Goal: Information Seeking & Learning: Learn about a topic

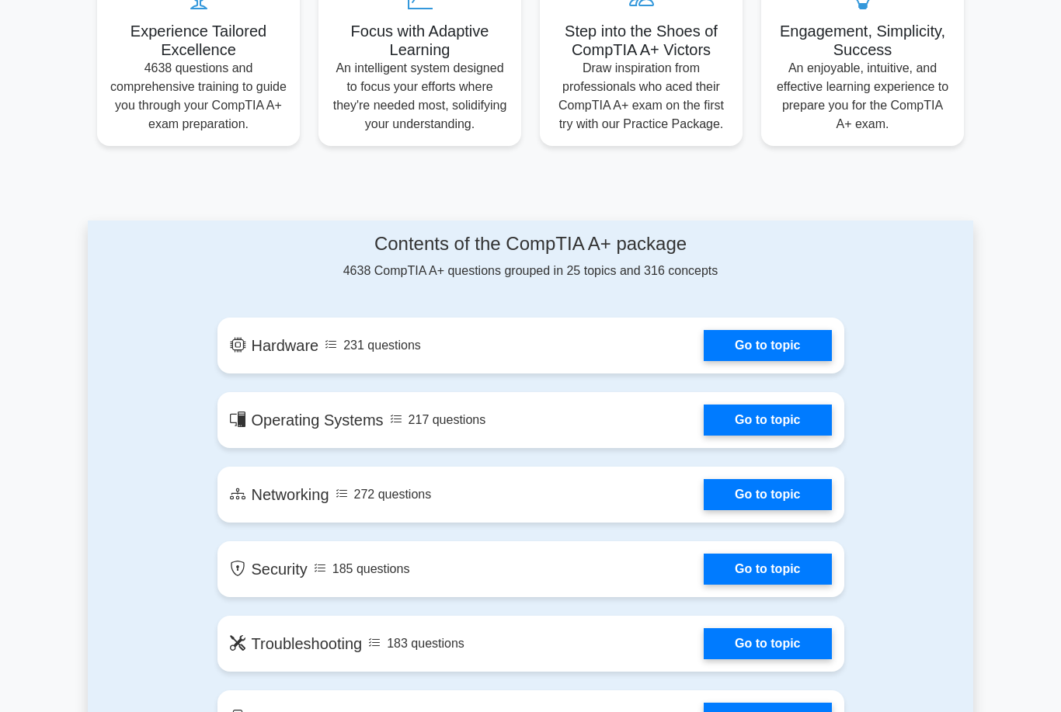
scroll to position [619, 0]
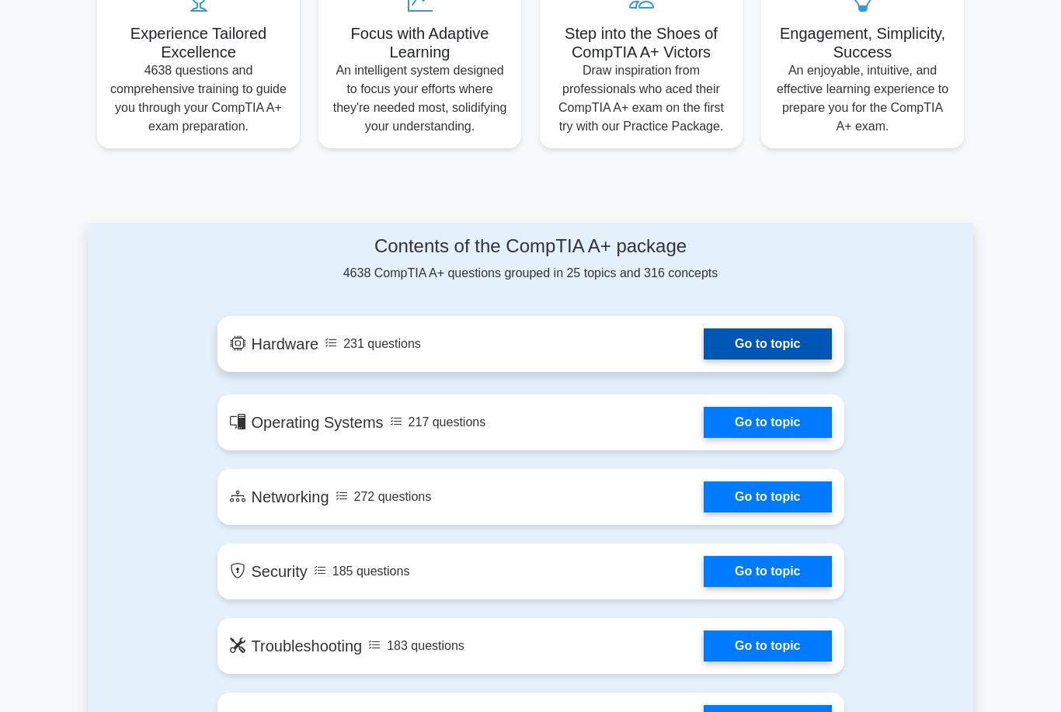
click at [743, 360] on link "Go to topic" at bounding box center [767, 343] width 127 height 31
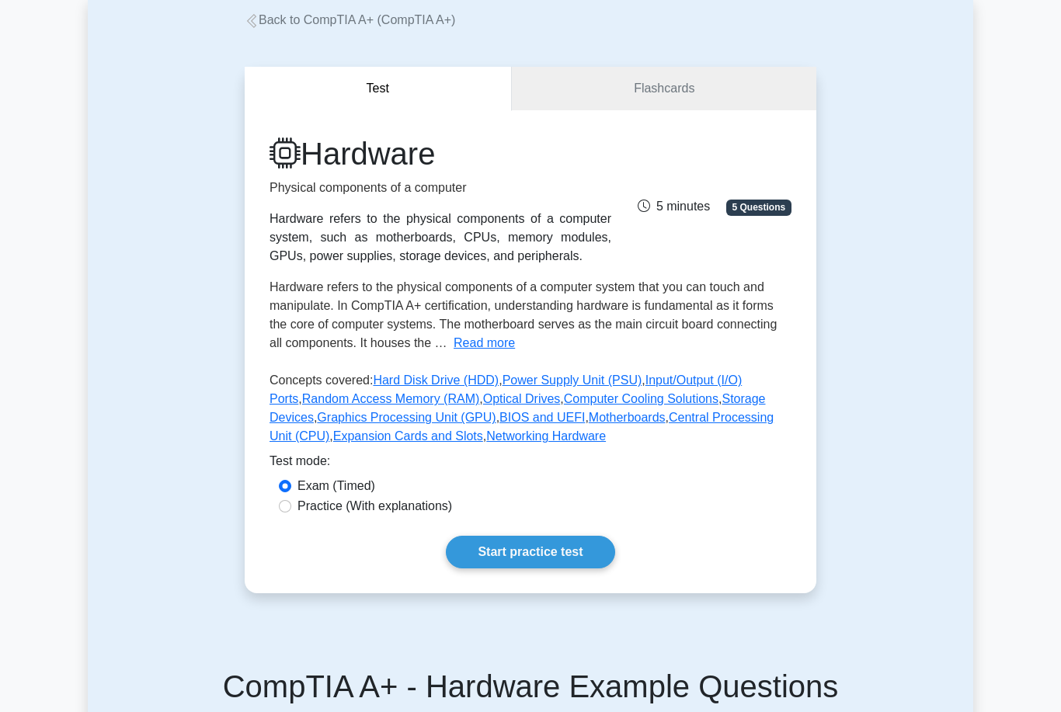
scroll to position [88, 0]
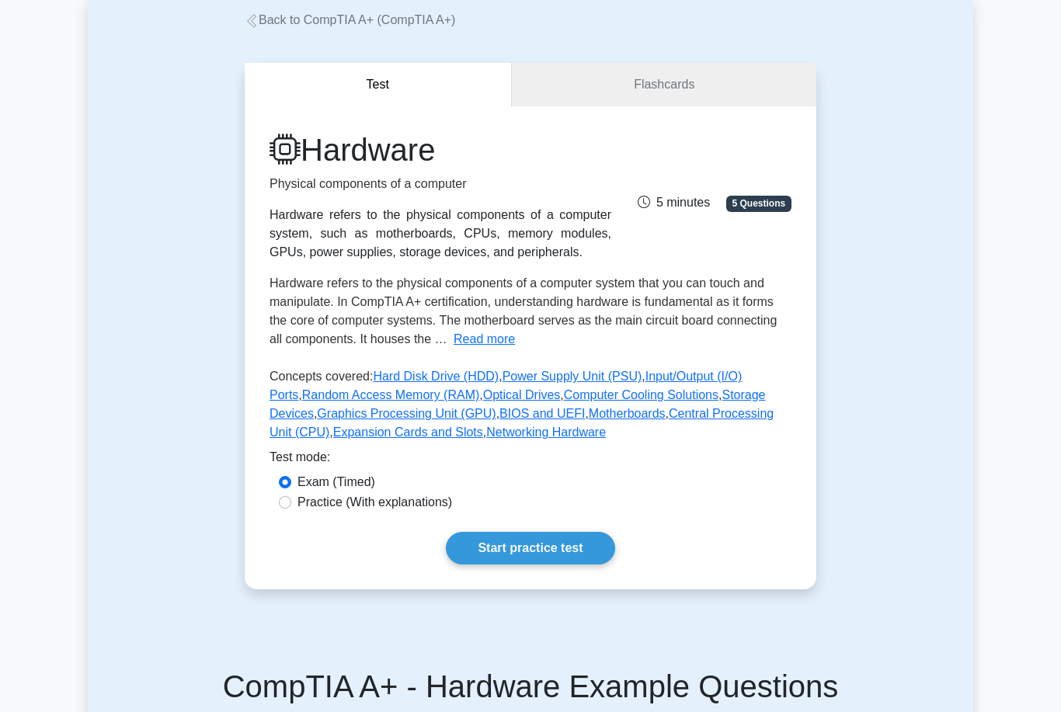
click at [283, 509] on input "Practice (With explanations)" at bounding box center [285, 503] width 12 height 12
radio input "true"
click at [284, 488] on input "Exam (Timed)" at bounding box center [285, 482] width 12 height 12
radio input "true"
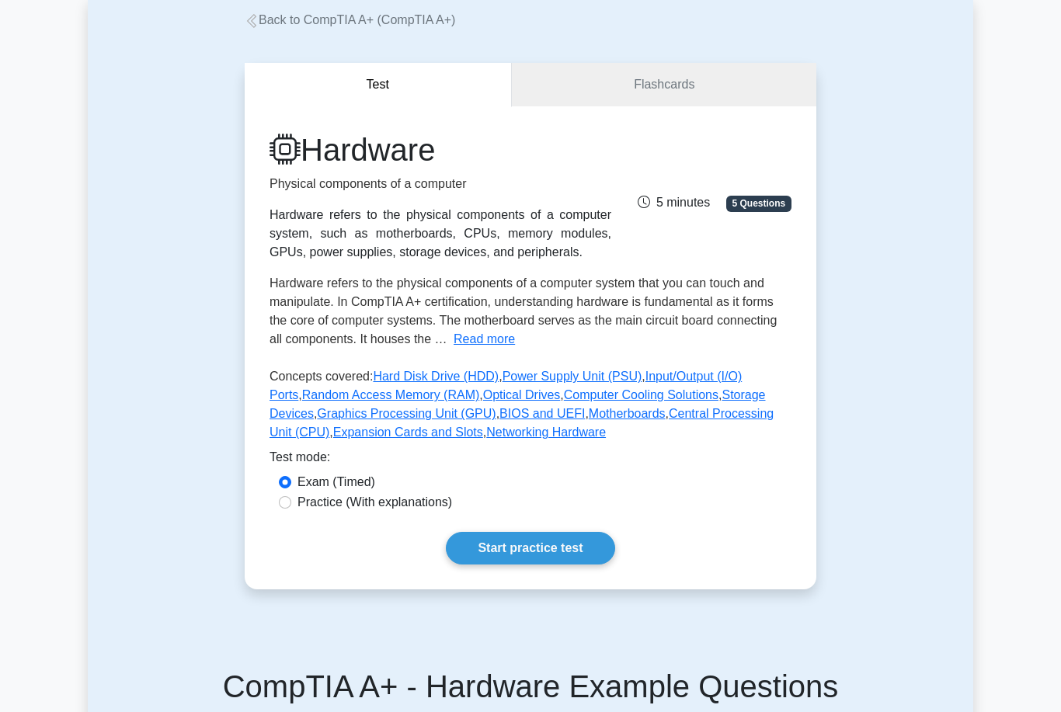
click at [279, 557] on div "Hardware Physical components of a computer Hardware refers to the physical comp…" at bounding box center [531, 347] width 572 height 483
click at [285, 509] on input "Practice (With explanations)" at bounding box center [285, 502] width 12 height 12
radio input "true"
click at [482, 565] on link "Start practice test" at bounding box center [530, 548] width 169 height 33
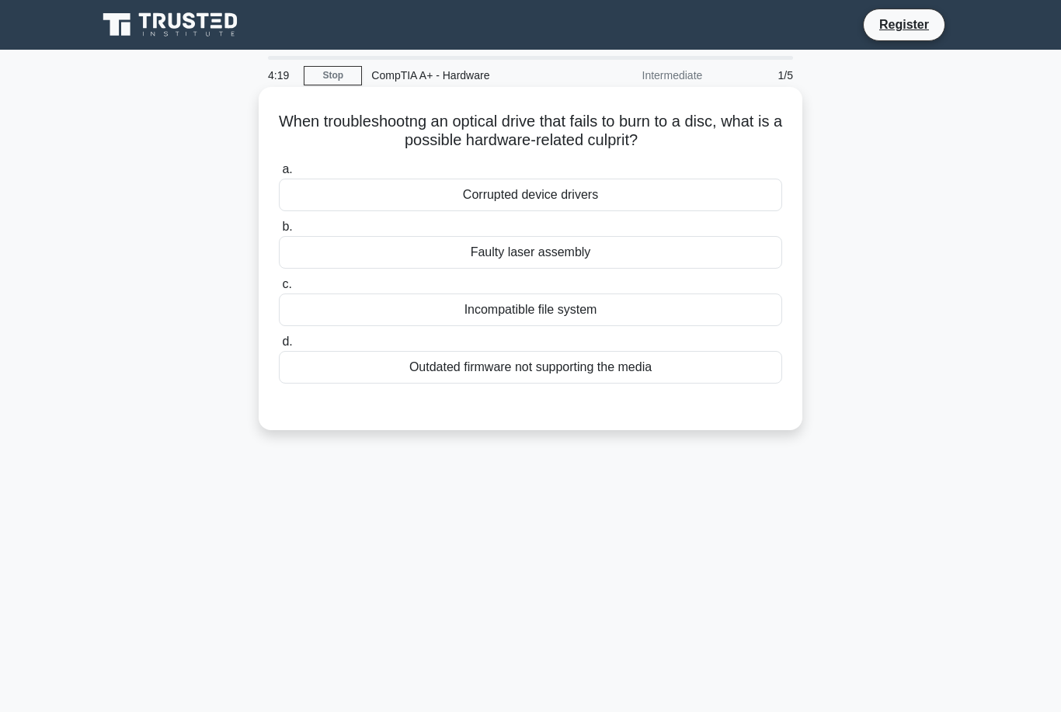
click at [711, 264] on div "Faulty laser assembly" at bounding box center [530, 252] width 503 height 33
click at [279, 232] on input "b. Faulty laser assembly" at bounding box center [279, 227] width 0 height 10
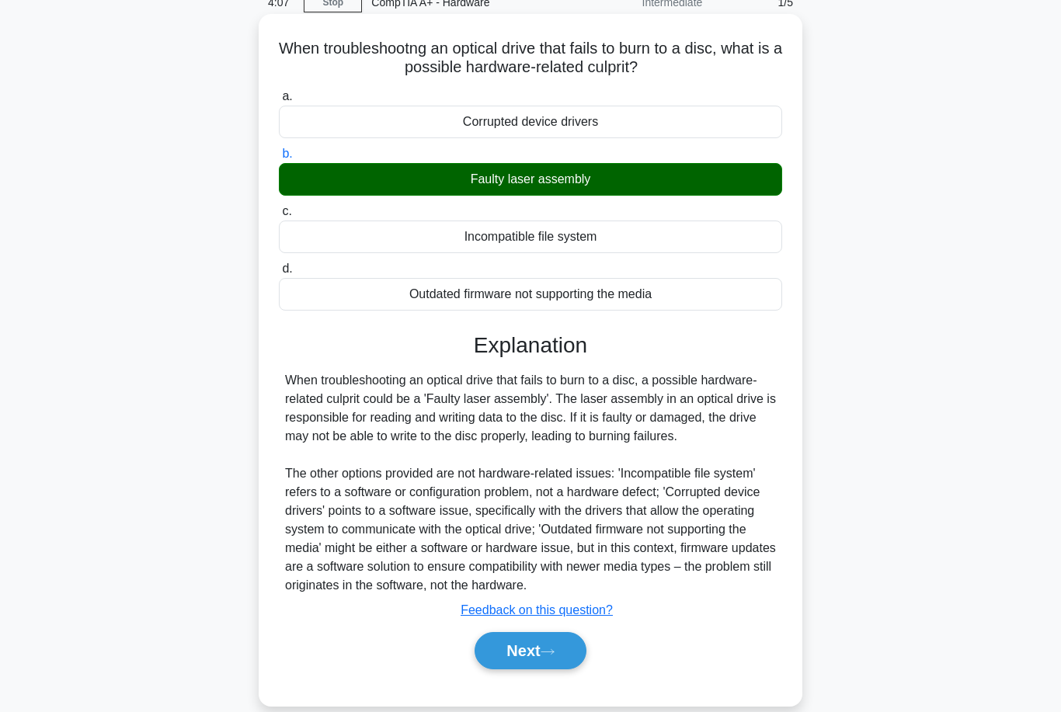
scroll to position [75, 0]
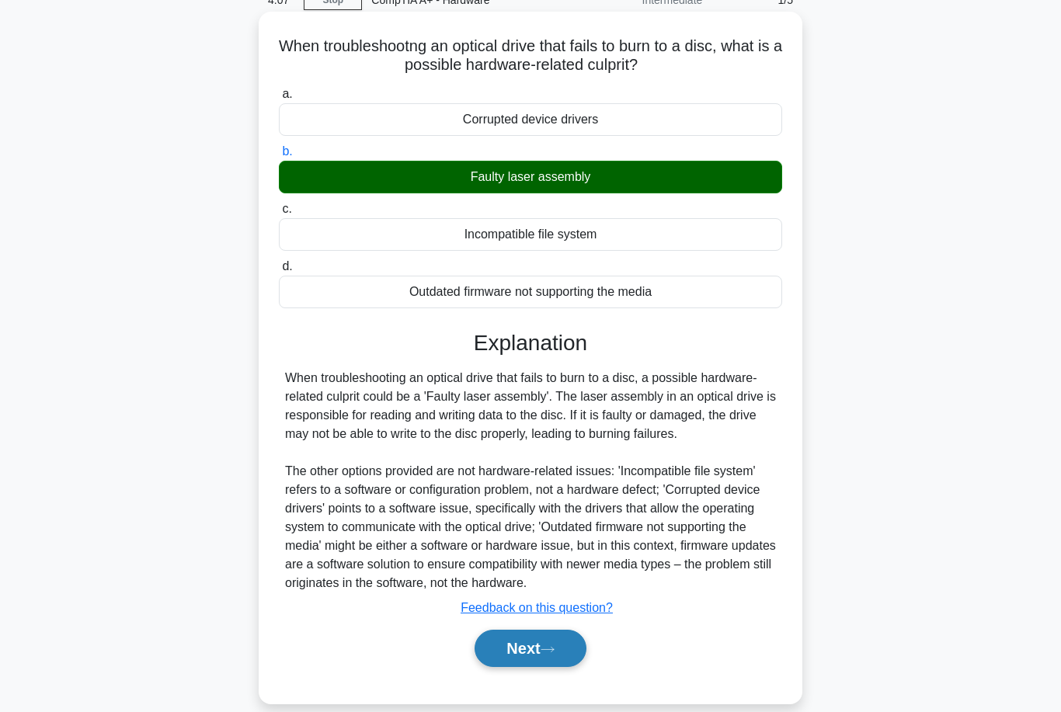
click at [551, 667] on button "Next" at bounding box center [529, 648] width 111 height 37
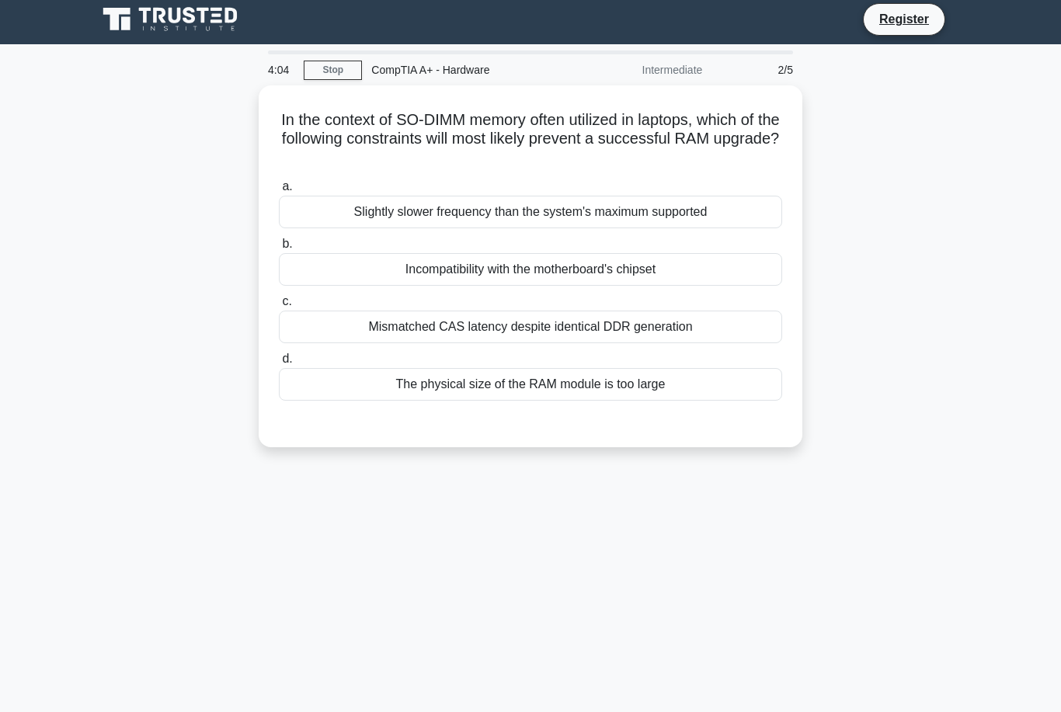
scroll to position [3, 0]
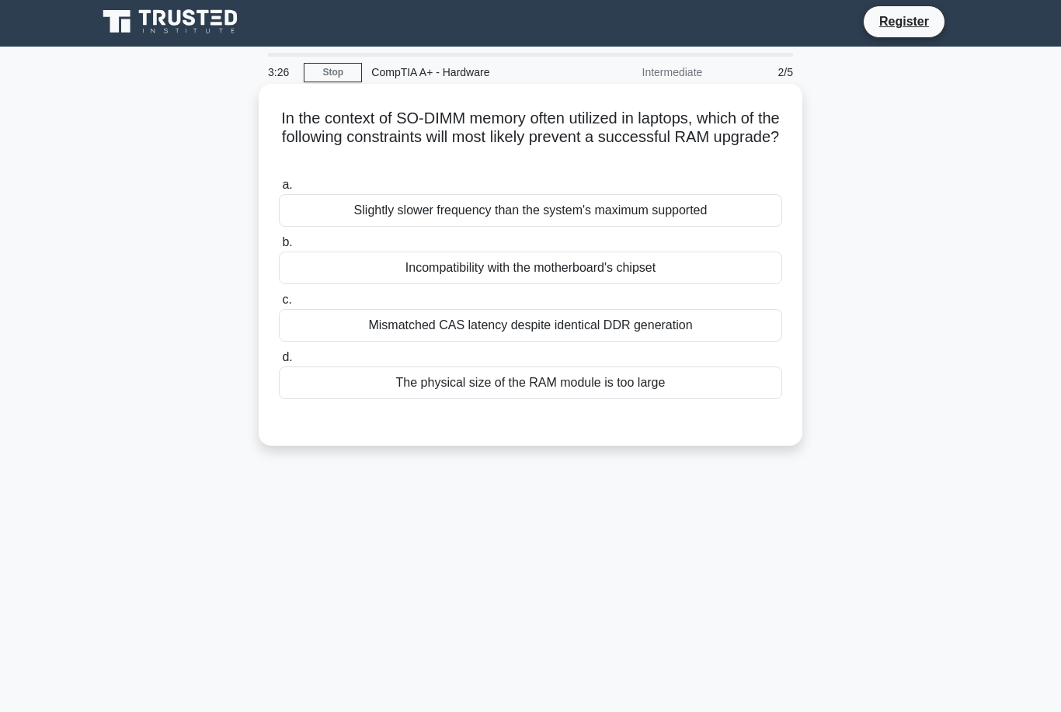
click at [657, 277] on div "Incompatibility with the motherboard's chipset" at bounding box center [530, 268] width 503 height 33
click at [279, 248] on input "b. Incompatibility with the motherboard's chipset" at bounding box center [279, 243] width 0 height 10
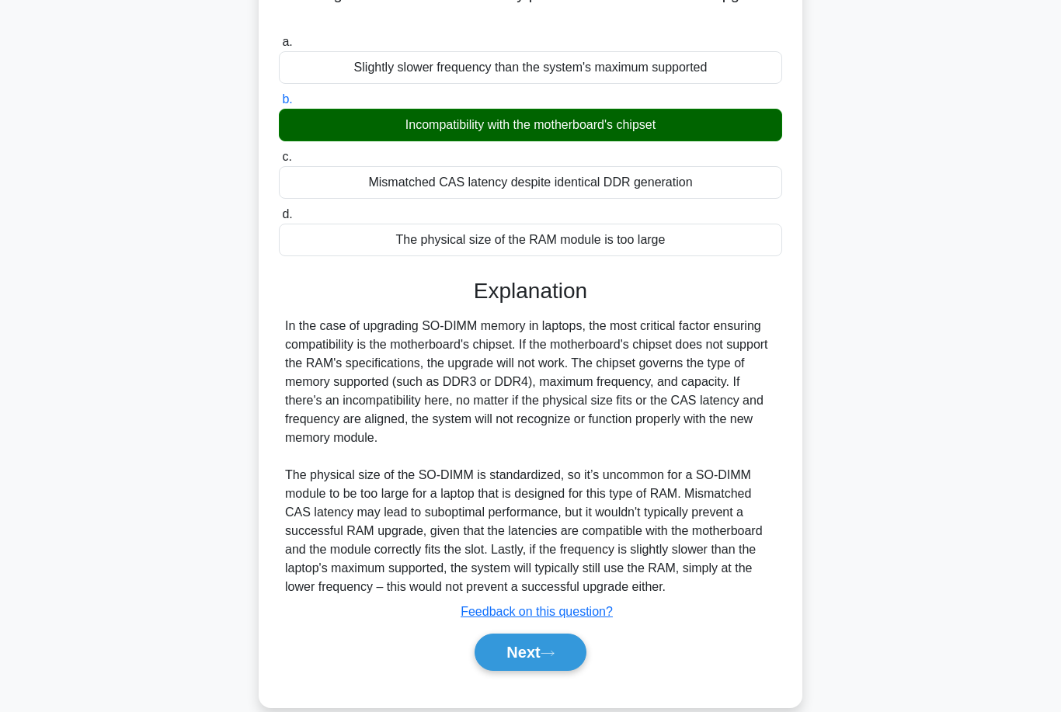
scroll to position [145, 0]
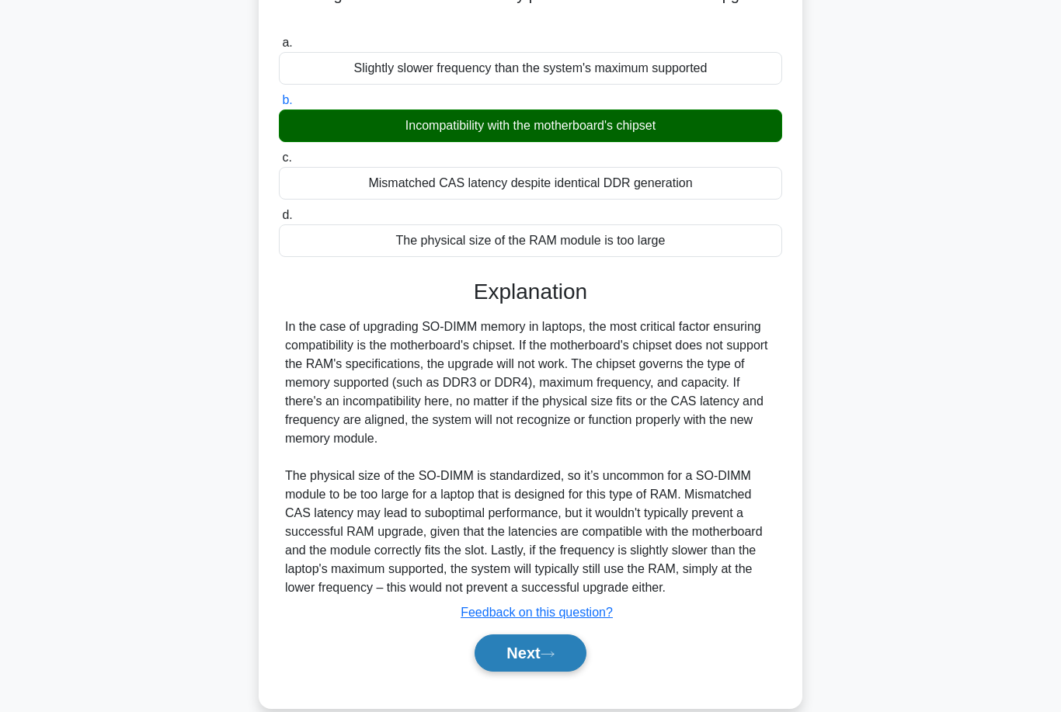
click at [502, 672] on button "Next" at bounding box center [529, 652] width 111 height 37
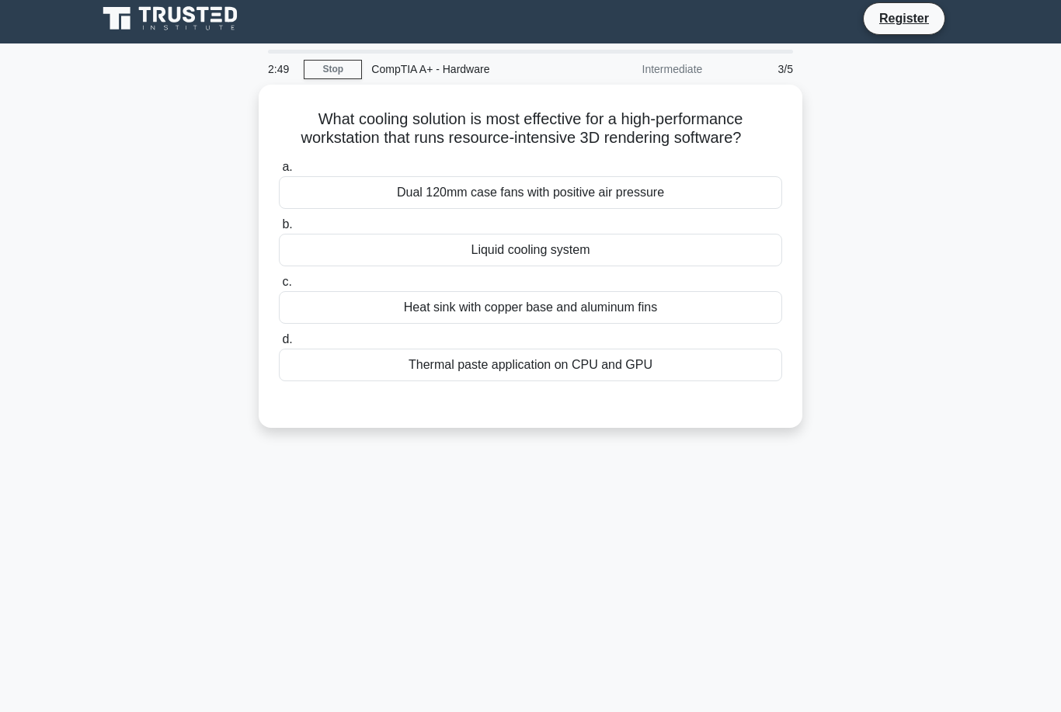
scroll to position [2, 0]
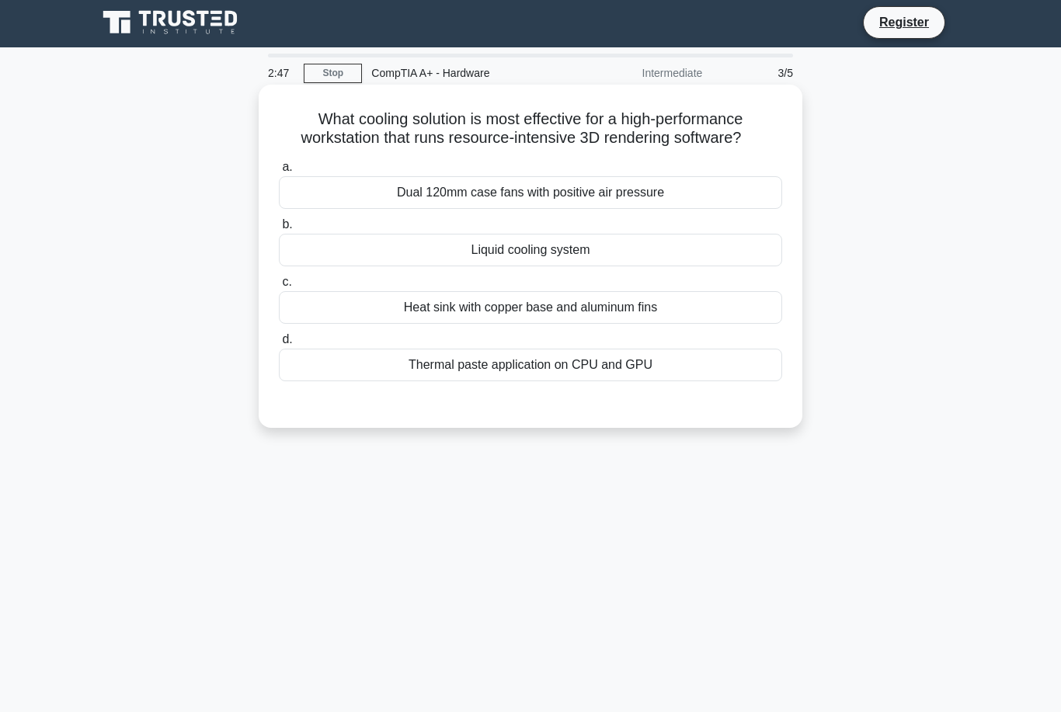
click at [342, 266] on div "Liquid cooling system" at bounding box center [530, 250] width 503 height 33
click at [279, 230] on input "b. Liquid cooling system" at bounding box center [279, 225] width 0 height 10
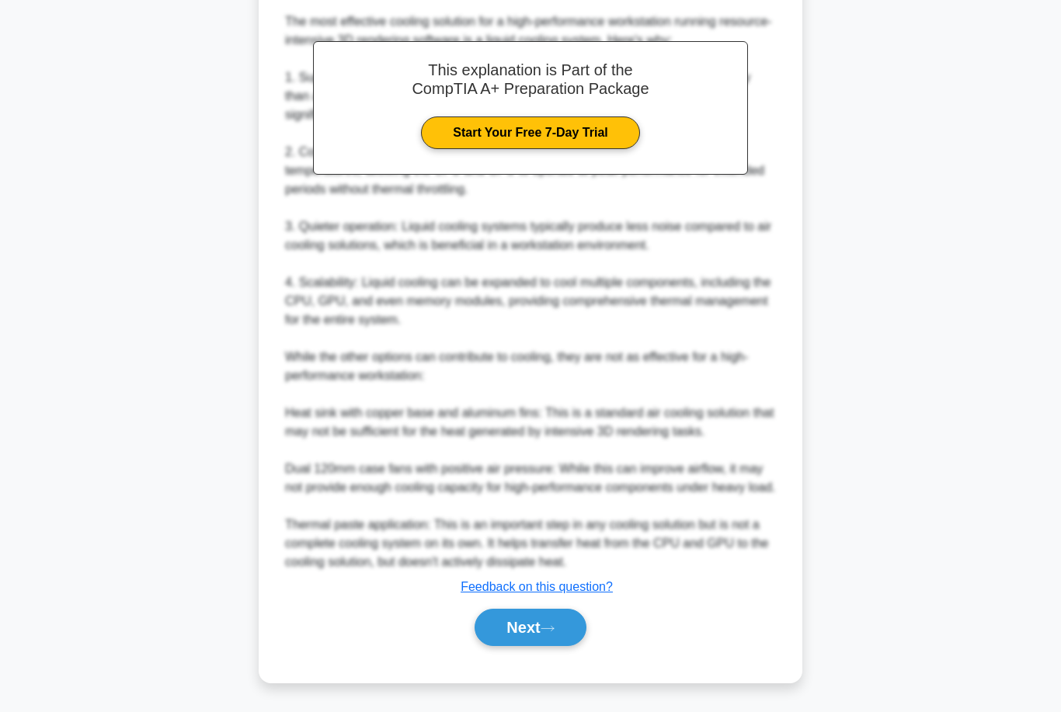
scroll to position [494, 0]
click at [497, 646] on button "Next" at bounding box center [529, 627] width 111 height 37
click at [514, 646] on button "Next" at bounding box center [529, 627] width 111 height 37
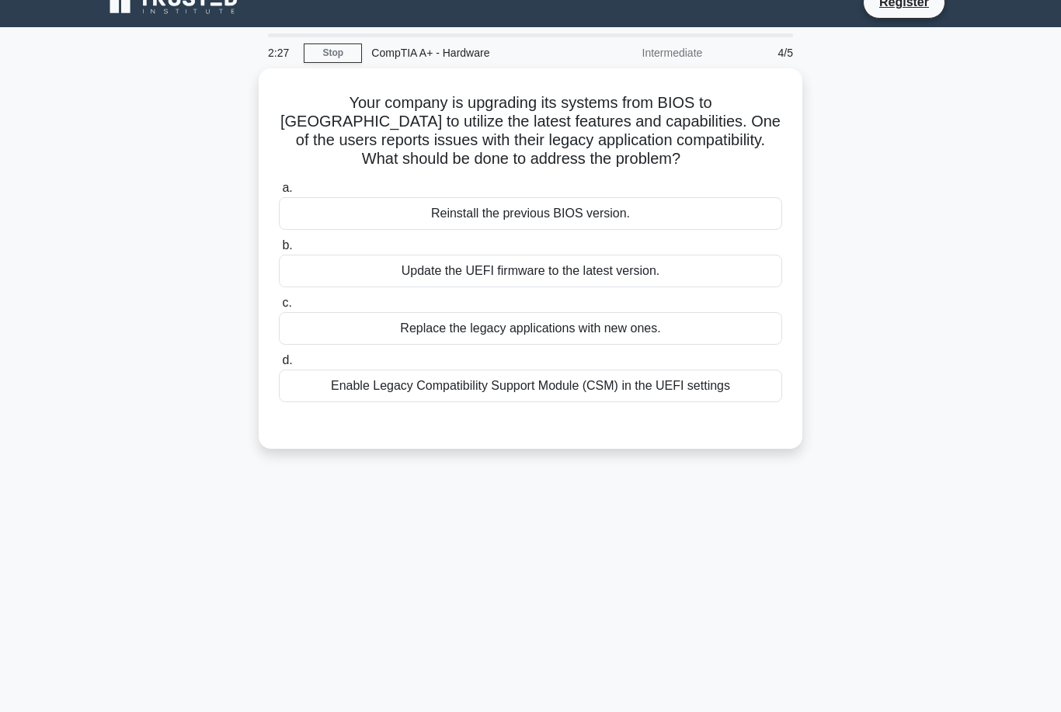
scroll to position [0, 0]
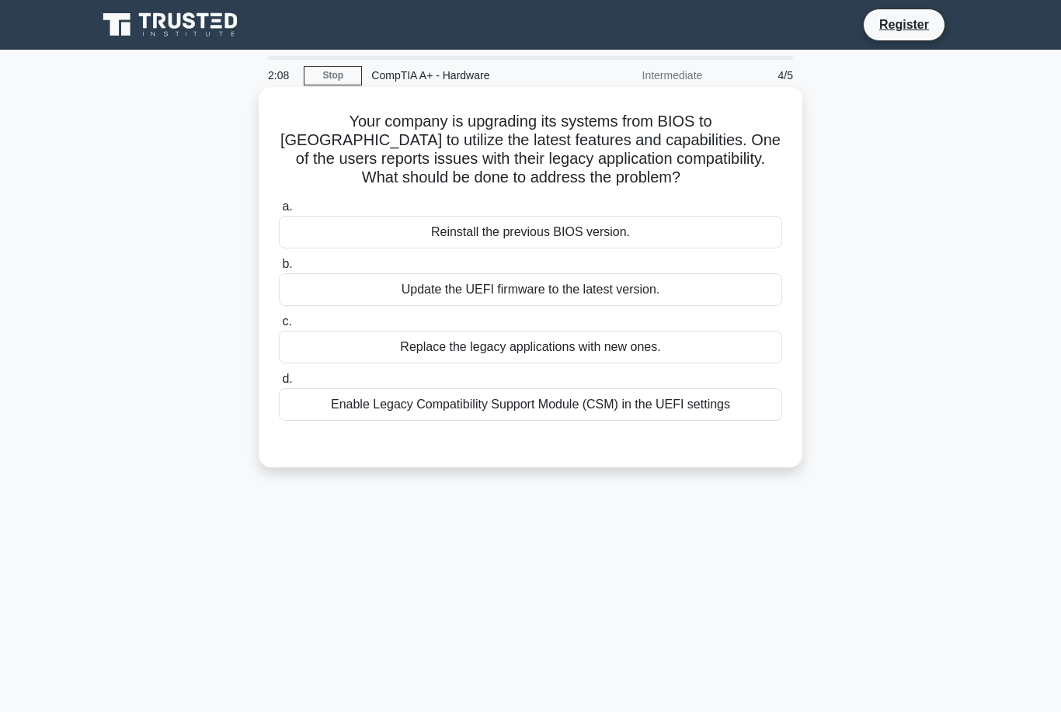
click at [413, 419] on div "Enable Legacy Compatibility Support Module (CSM) in the UEFI settings" at bounding box center [530, 404] width 503 height 33
click at [279, 384] on input "d. Enable Legacy Compatibility Support Module (CSM) in the UEFI settings" at bounding box center [279, 379] width 0 height 10
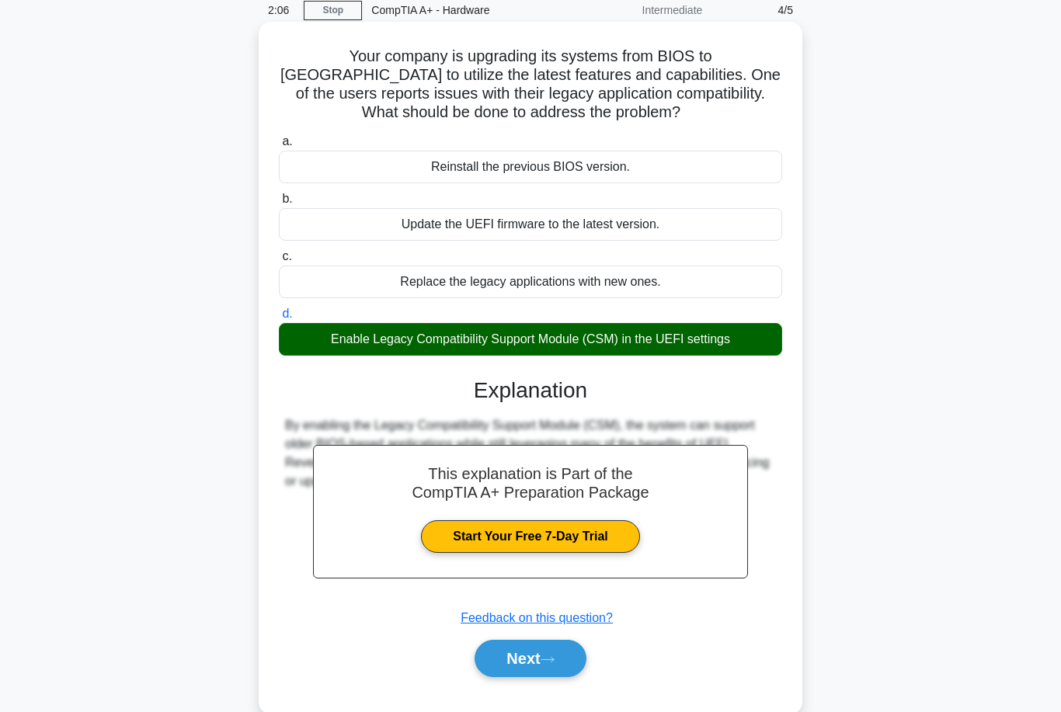
scroll to position [77, 0]
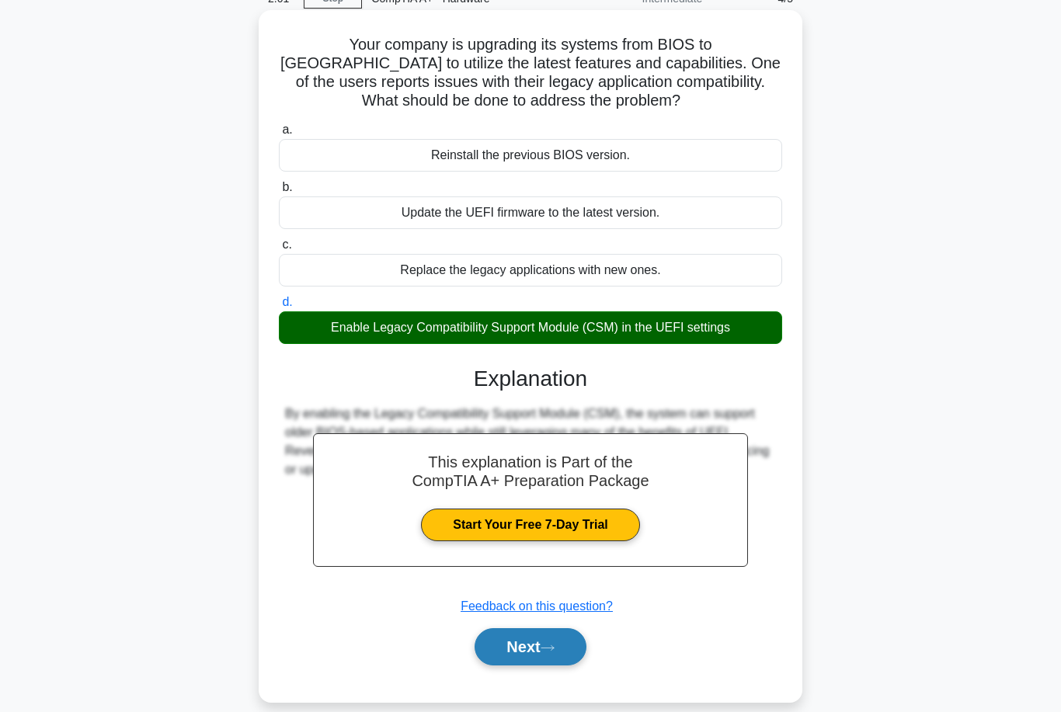
click at [506, 659] on button "Next" at bounding box center [529, 646] width 111 height 37
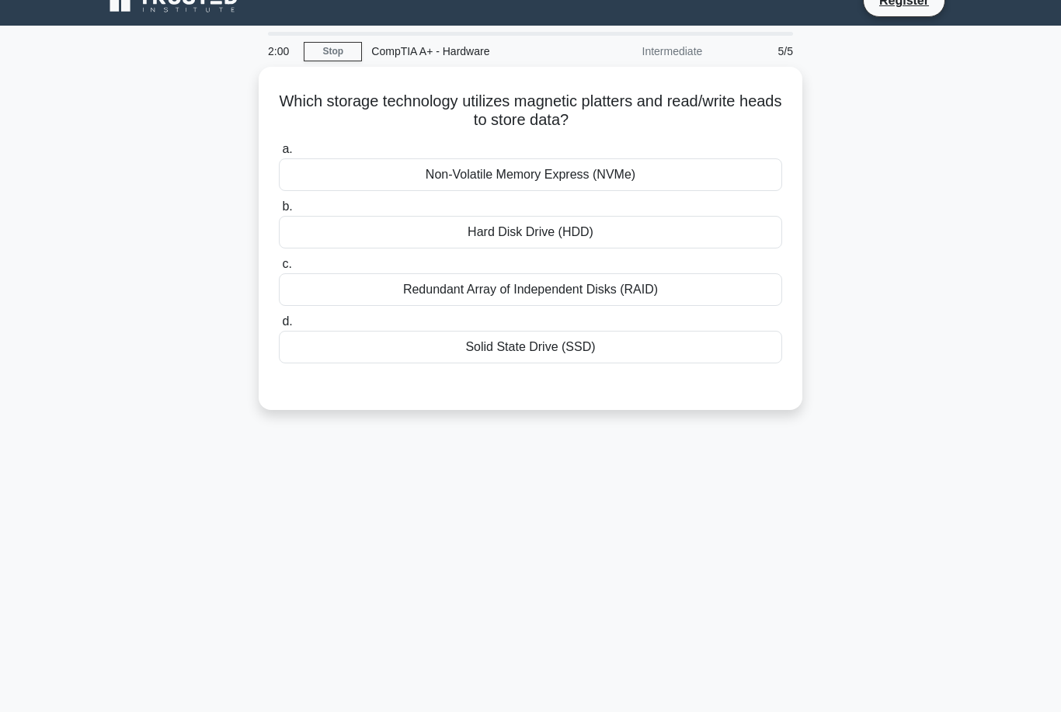
scroll to position [0, 0]
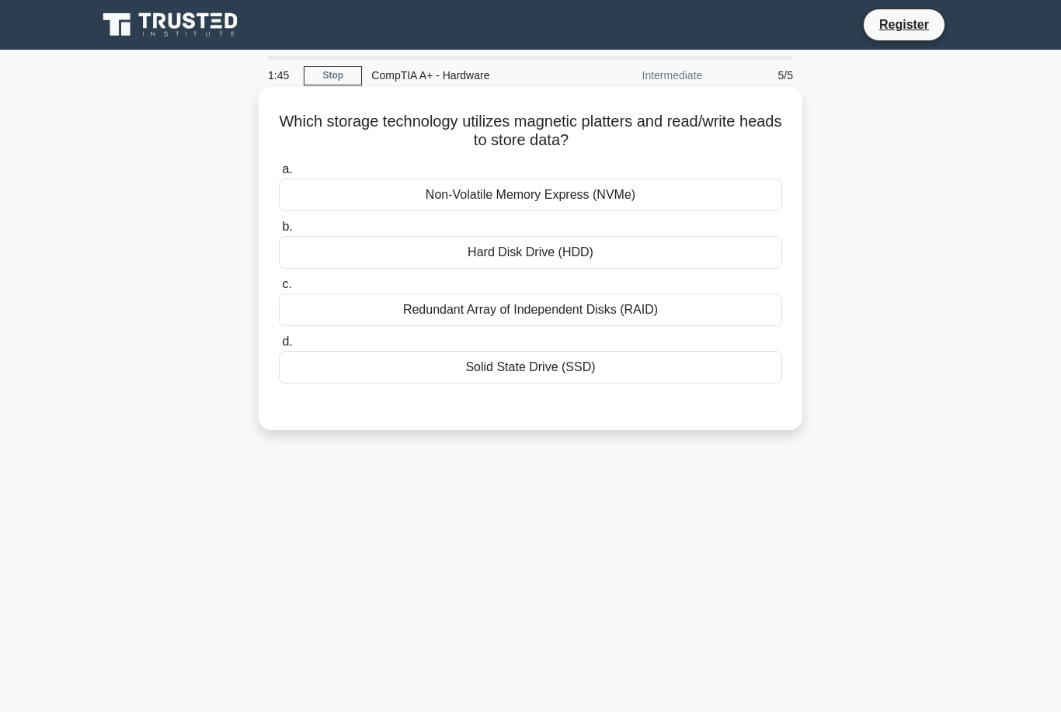
click at [341, 262] on div "Hard Disk Drive (HDD)" at bounding box center [530, 252] width 503 height 33
click at [279, 232] on input "b. Hard Disk Drive (HDD)" at bounding box center [279, 227] width 0 height 10
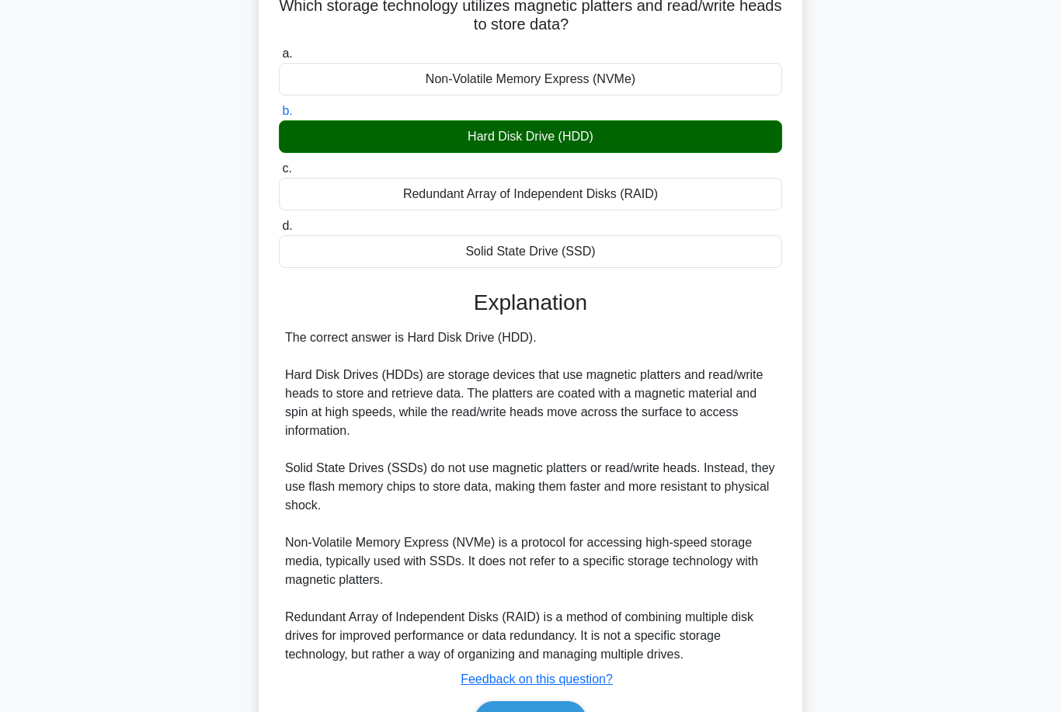
scroll to position [177, 0]
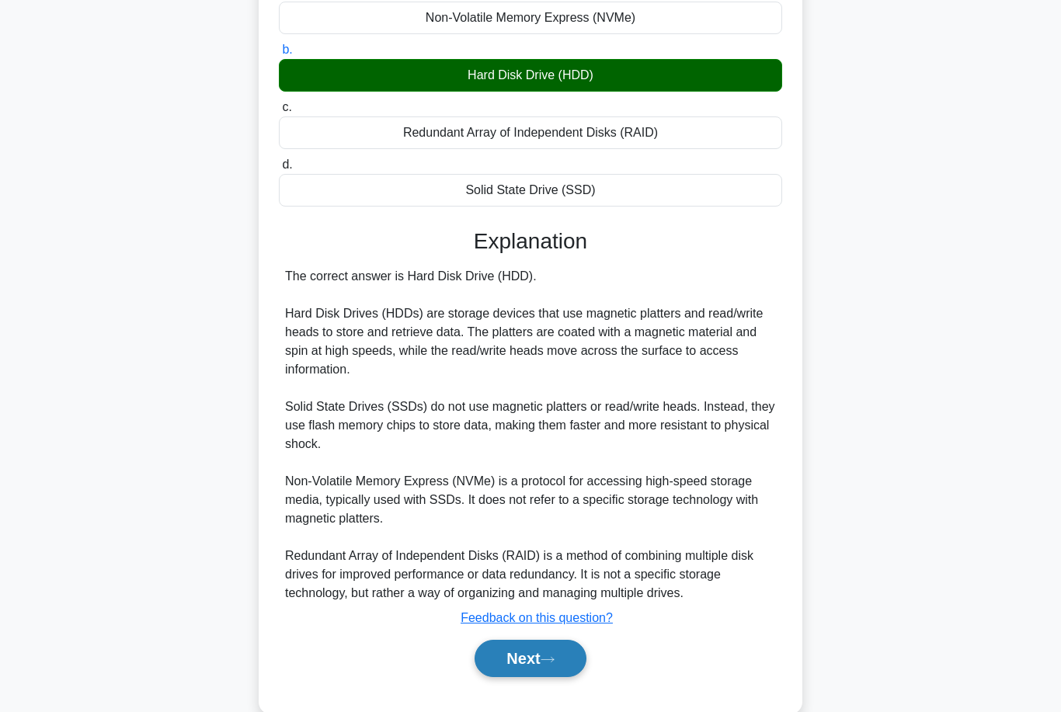
click at [492, 668] on button "Next" at bounding box center [529, 658] width 111 height 37
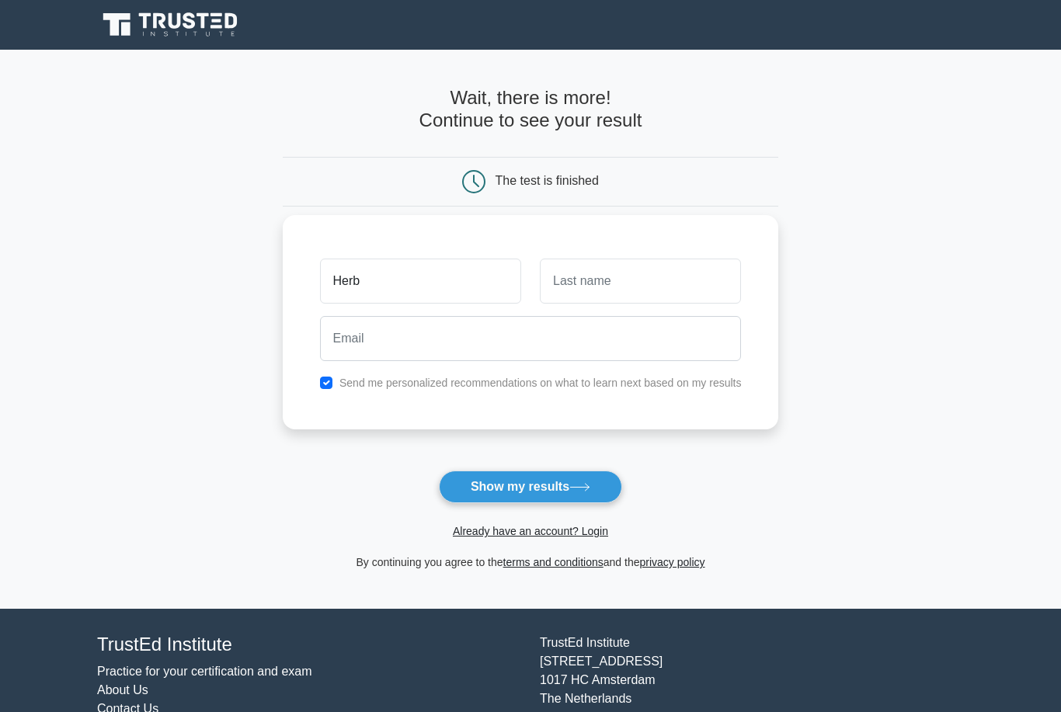
type input "Herb"
click at [663, 290] on input "text" at bounding box center [640, 281] width 201 height 45
type input "potty"
click at [594, 353] on input "email" at bounding box center [531, 338] width 422 height 45
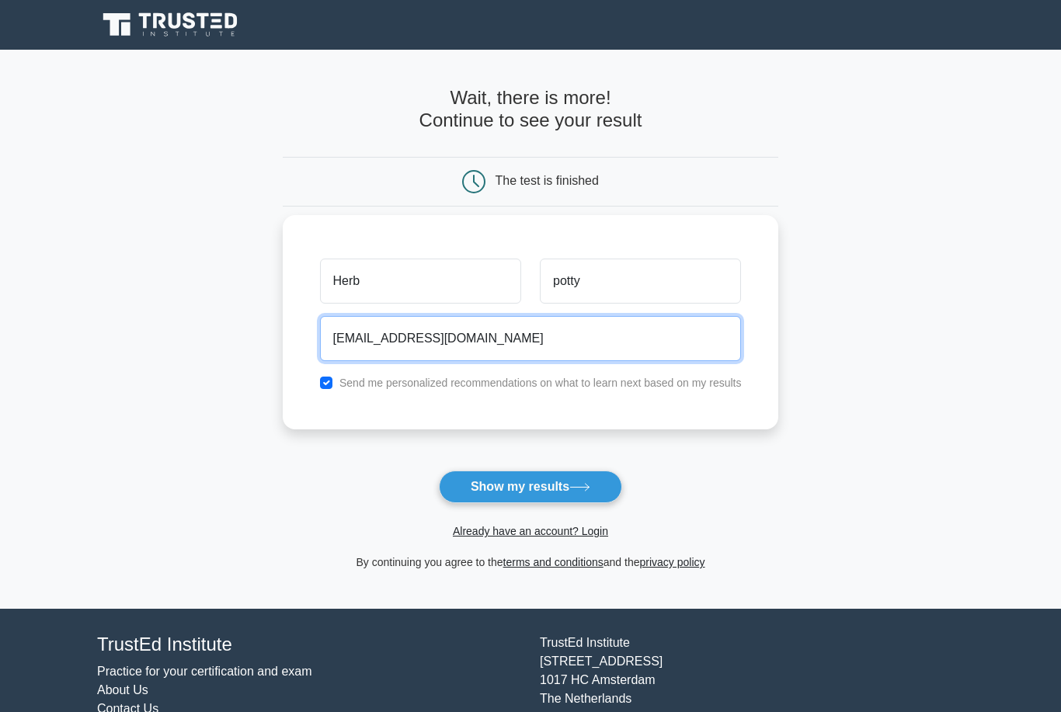
type input "textt965@gmail.com"
click at [320, 380] on input "checkbox" at bounding box center [326, 383] width 12 height 12
checkbox input "false"
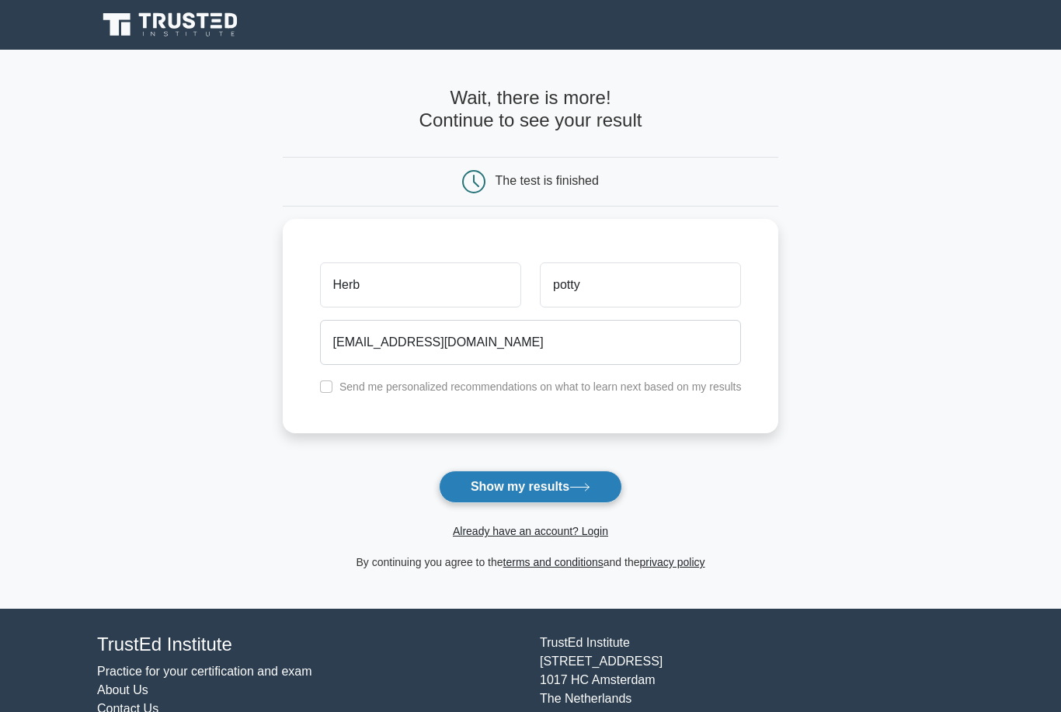
click at [583, 491] on icon at bounding box center [579, 487] width 21 height 9
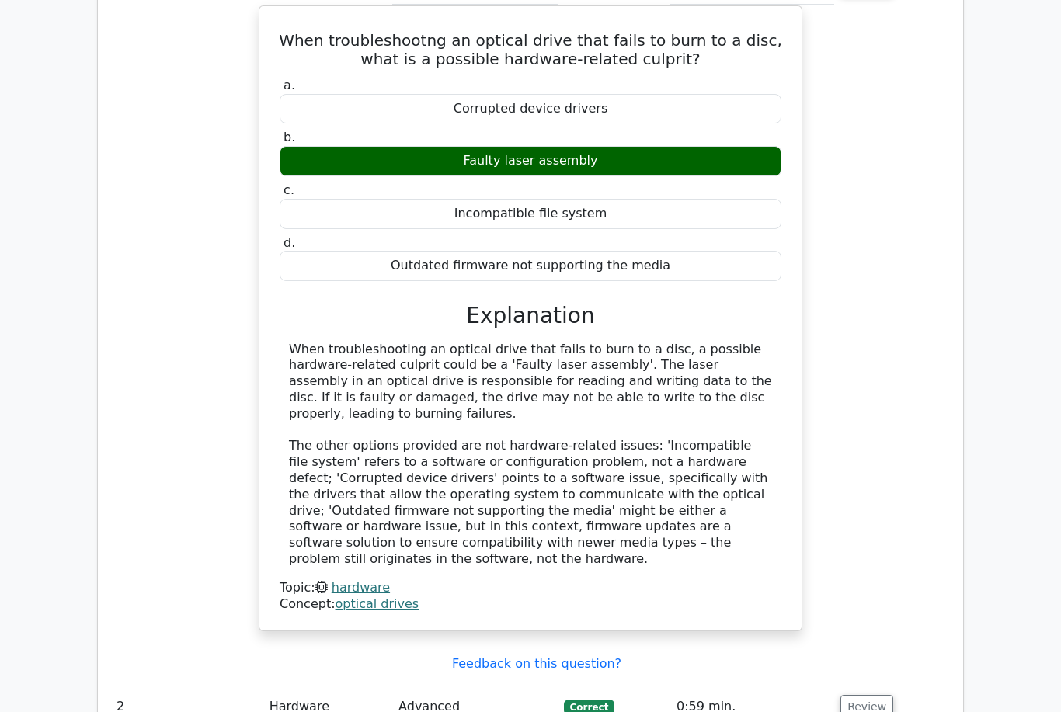
scroll to position [1284, 0]
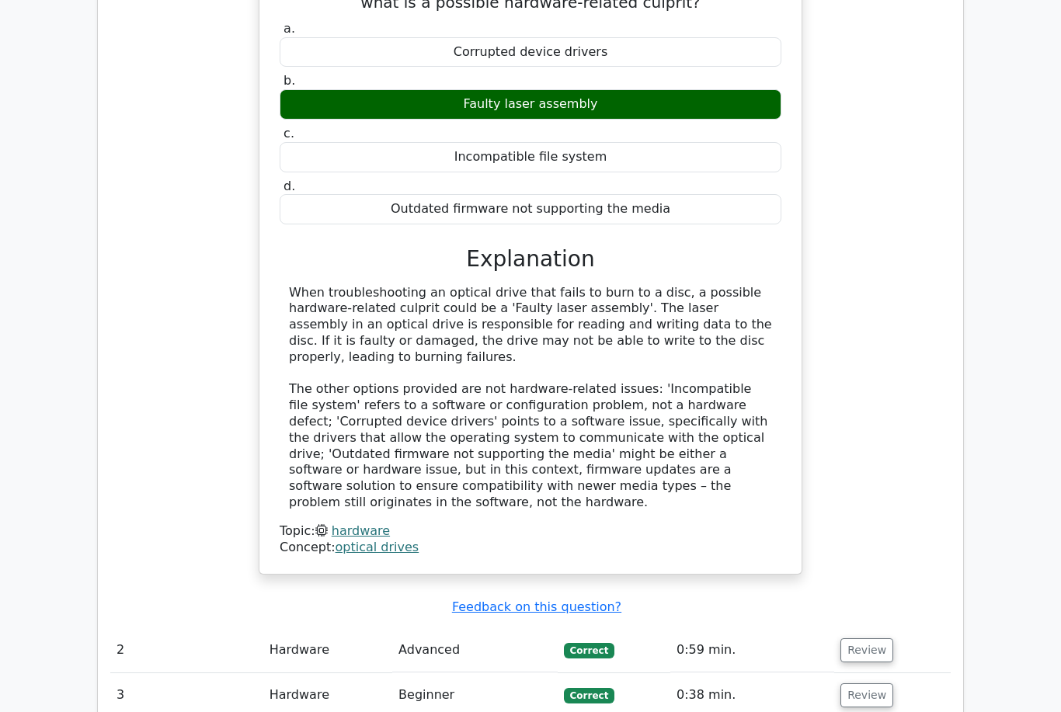
click at [162, 629] on td "2" at bounding box center [186, 651] width 153 height 44
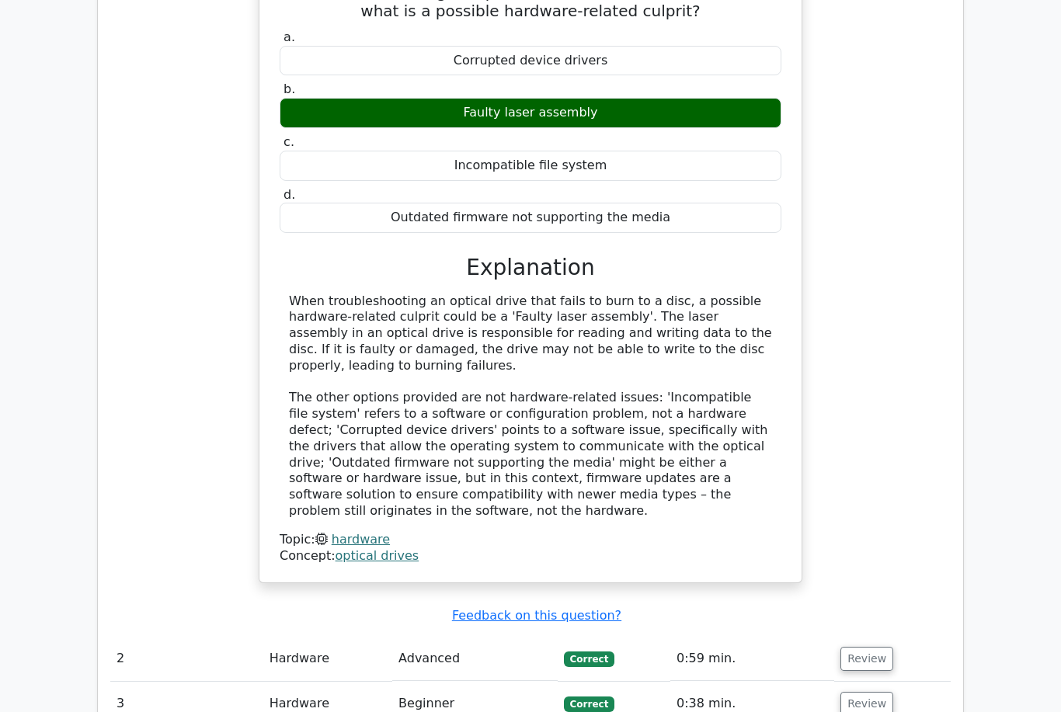
scroll to position [1274, 0]
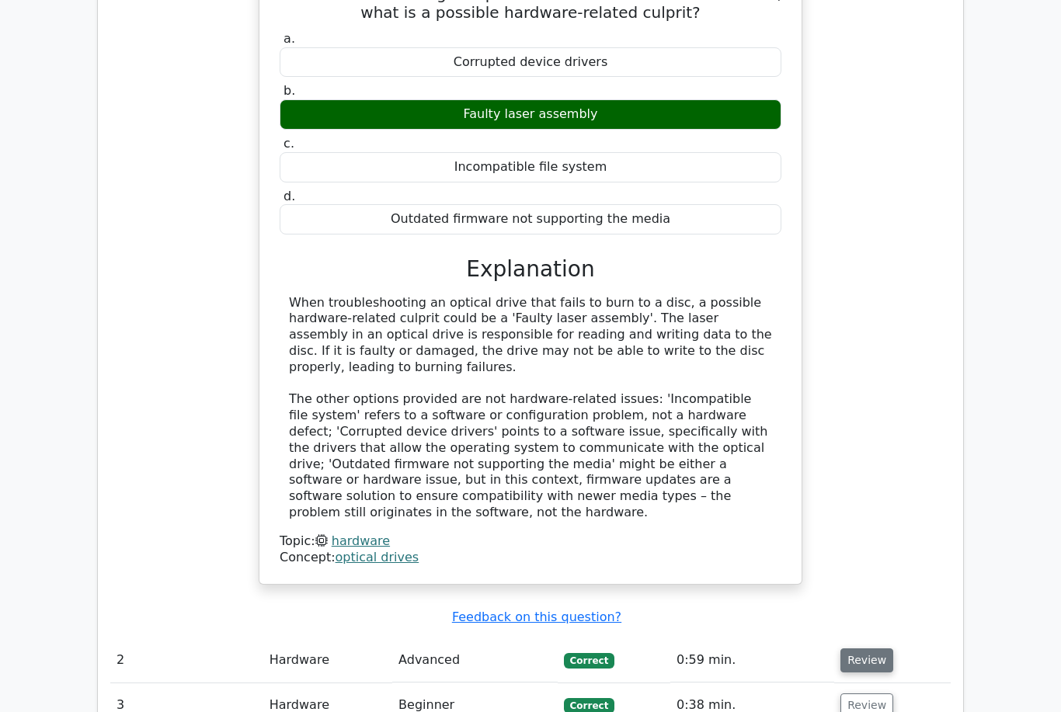
click at [870, 648] on button "Review" at bounding box center [866, 660] width 53 height 24
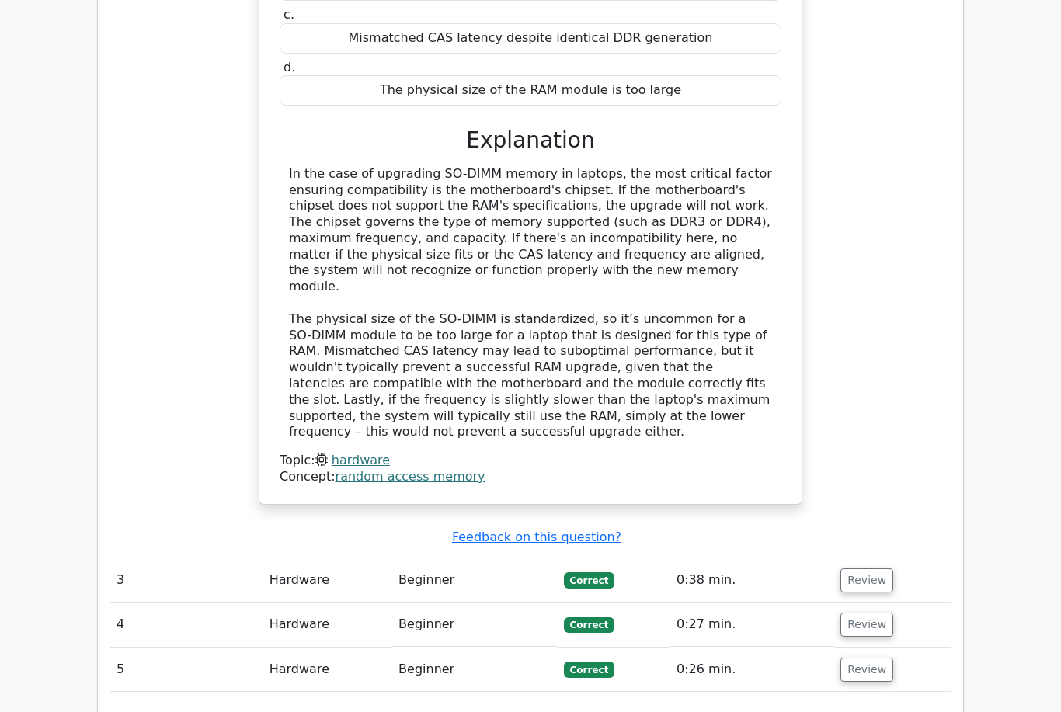
scroll to position [2152, 0]
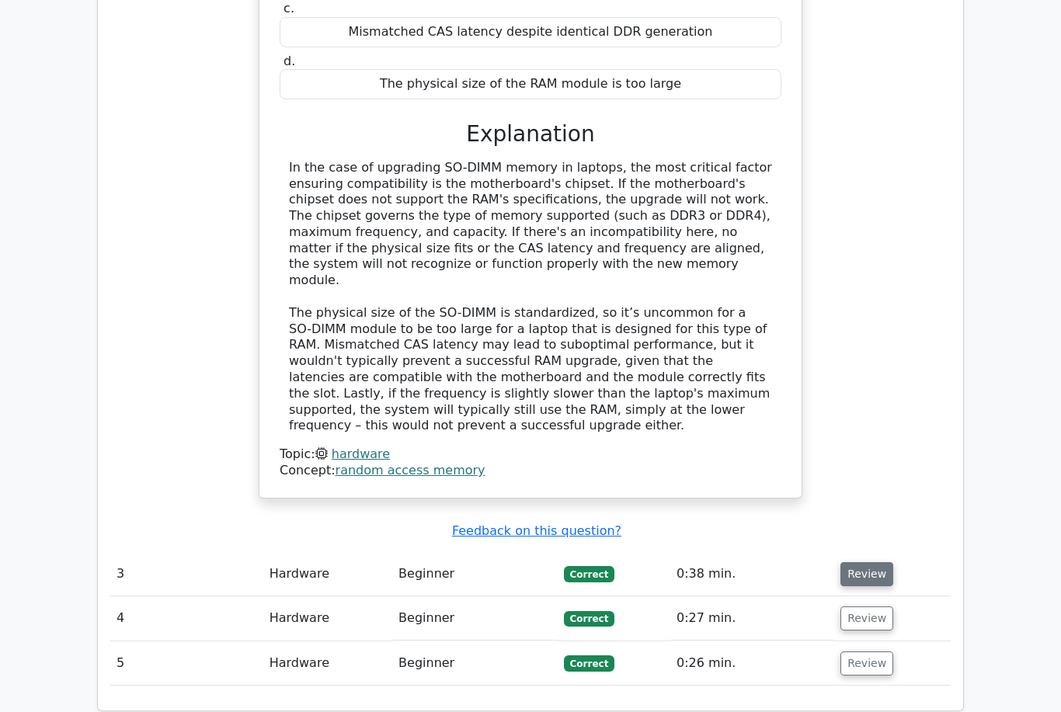
click at [857, 563] on button "Review" at bounding box center [866, 575] width 53 height 24
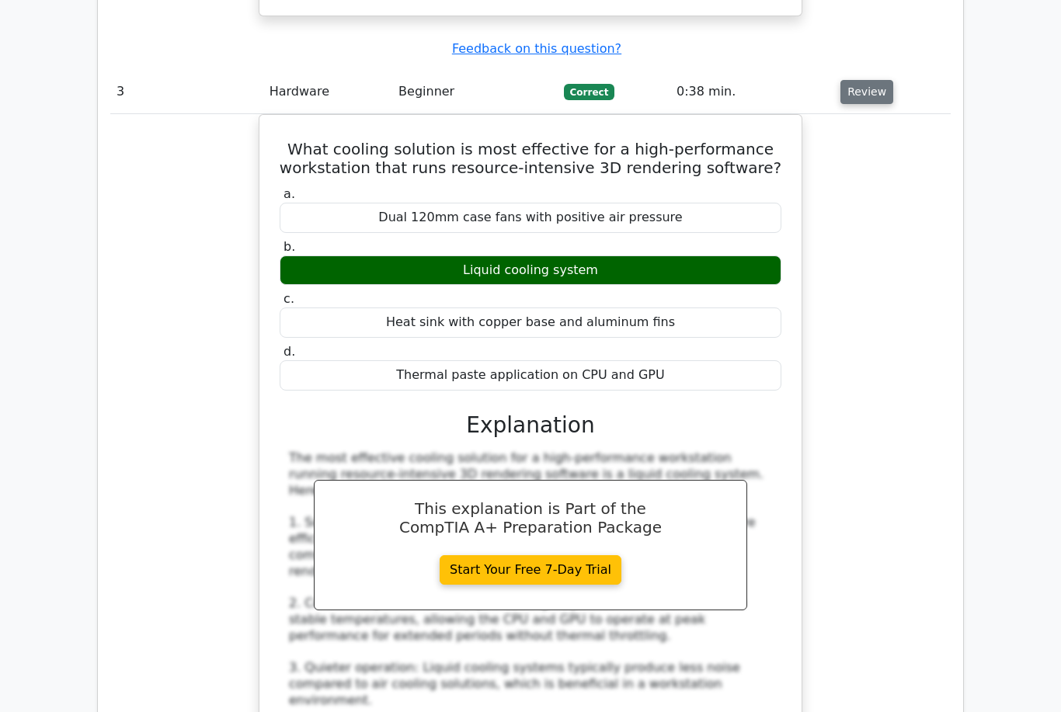
scroll to position [2581, 0]
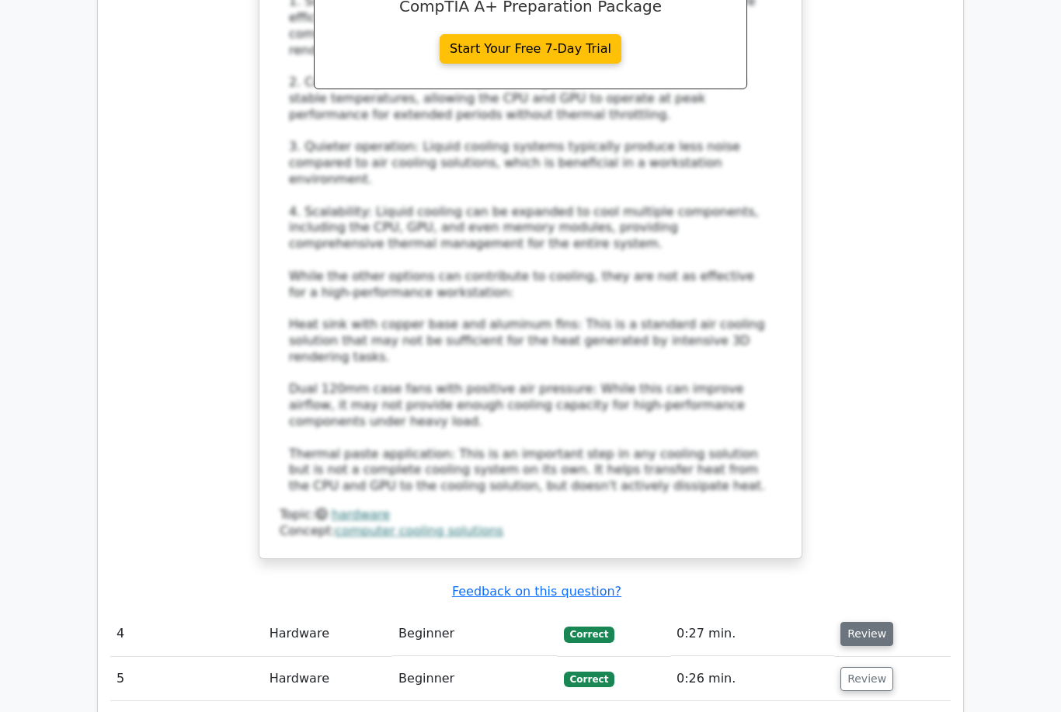
click at [864, 623] on button "Review" at bounding box center [866, 635] width 53 height 24
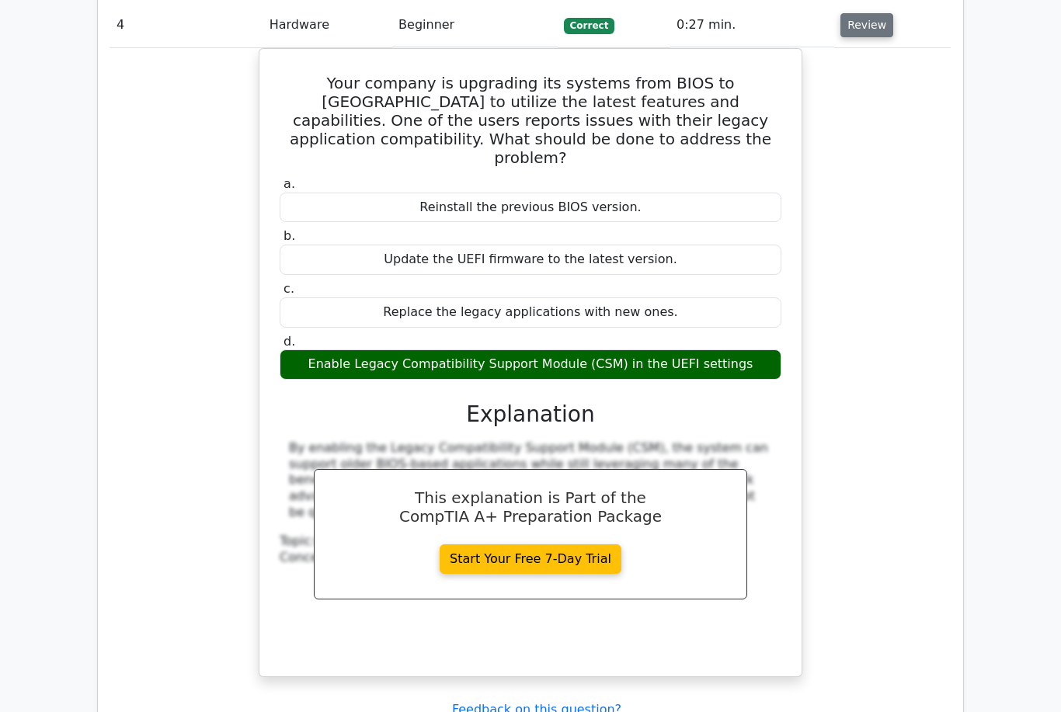
scroll to position [3777, 0]
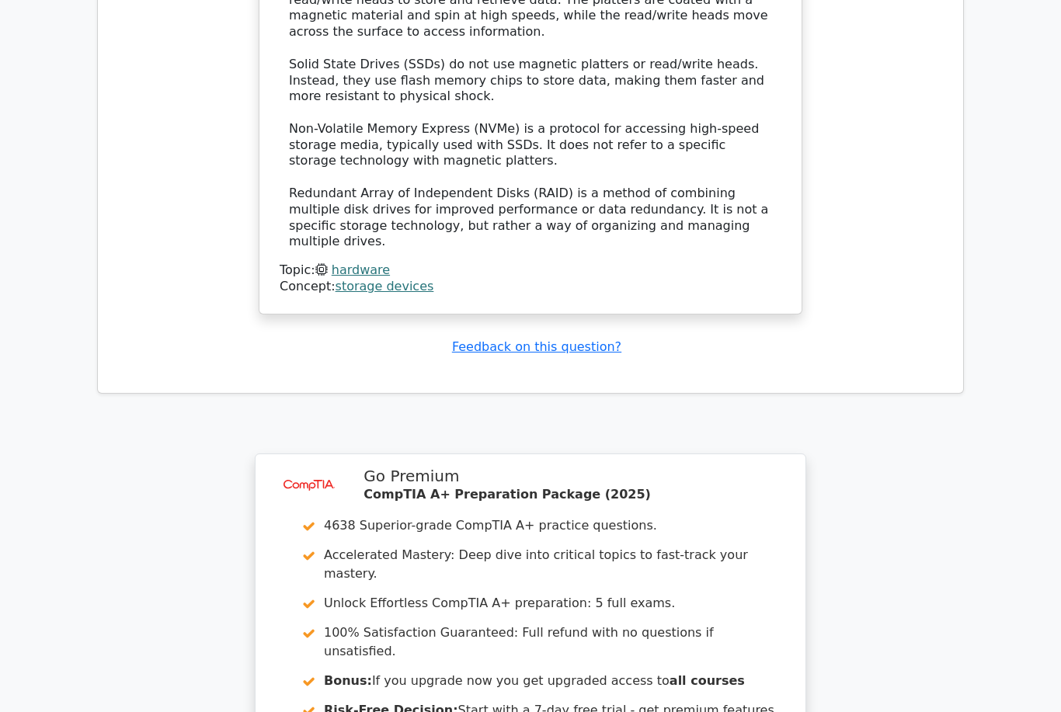
scroll to position [5014, 0]
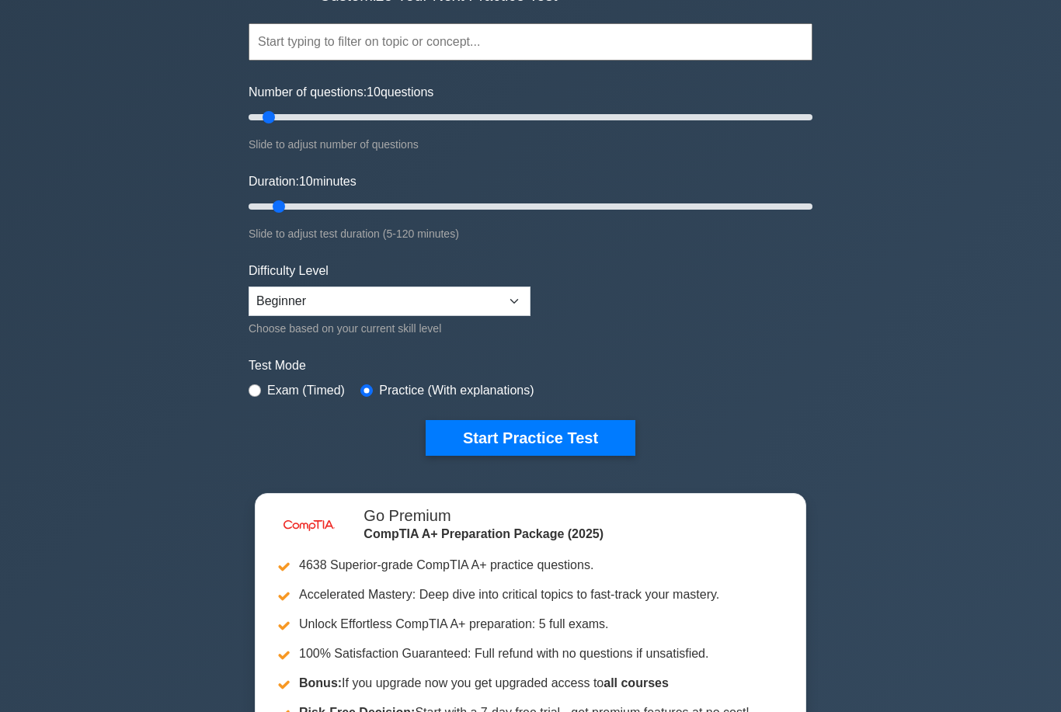
scroll to position [98, 0]
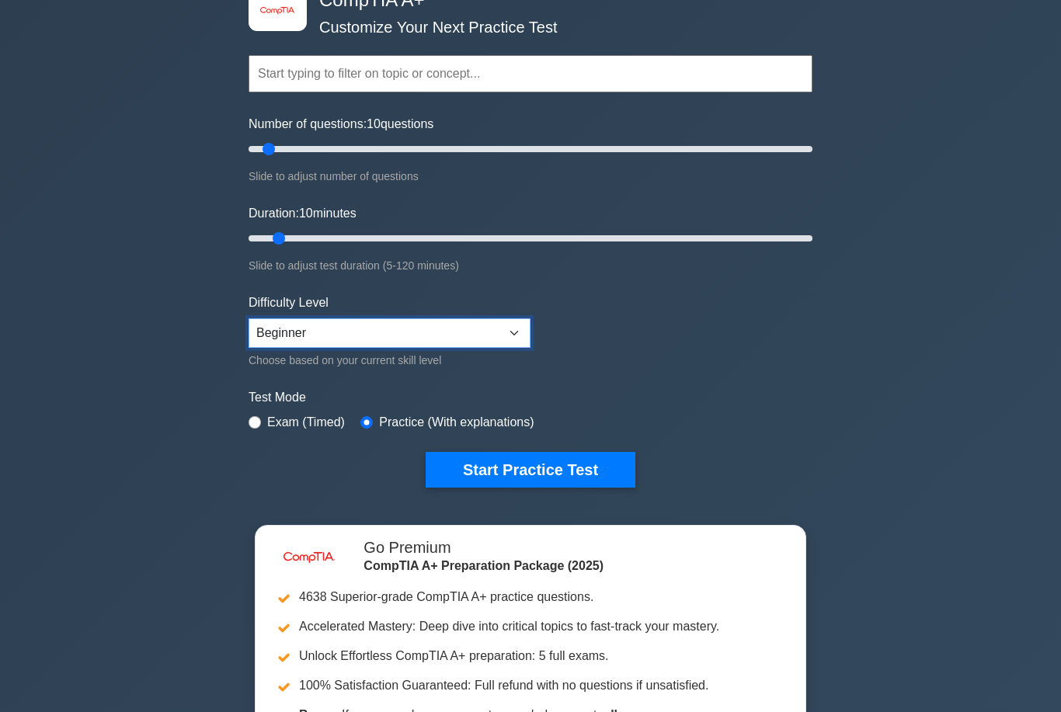
click at [284, 329] on select "Beginner Intermediate Expert" at bounding box center [389, 333] width 282 height 30
select select "intermediate"
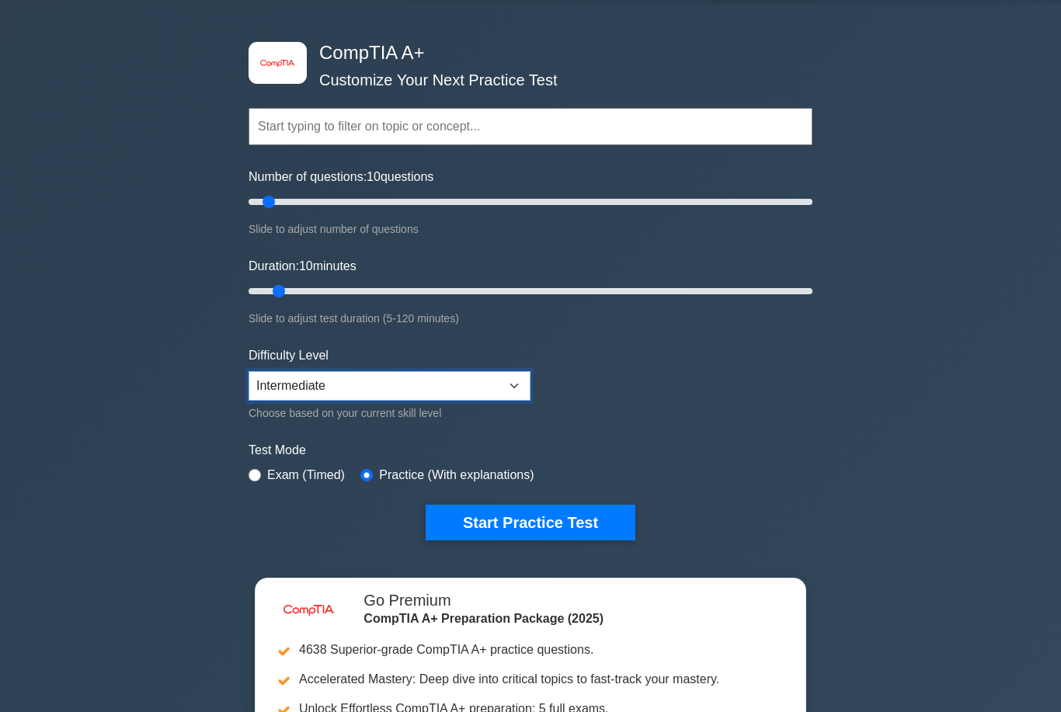
scroll to position [43, 0]
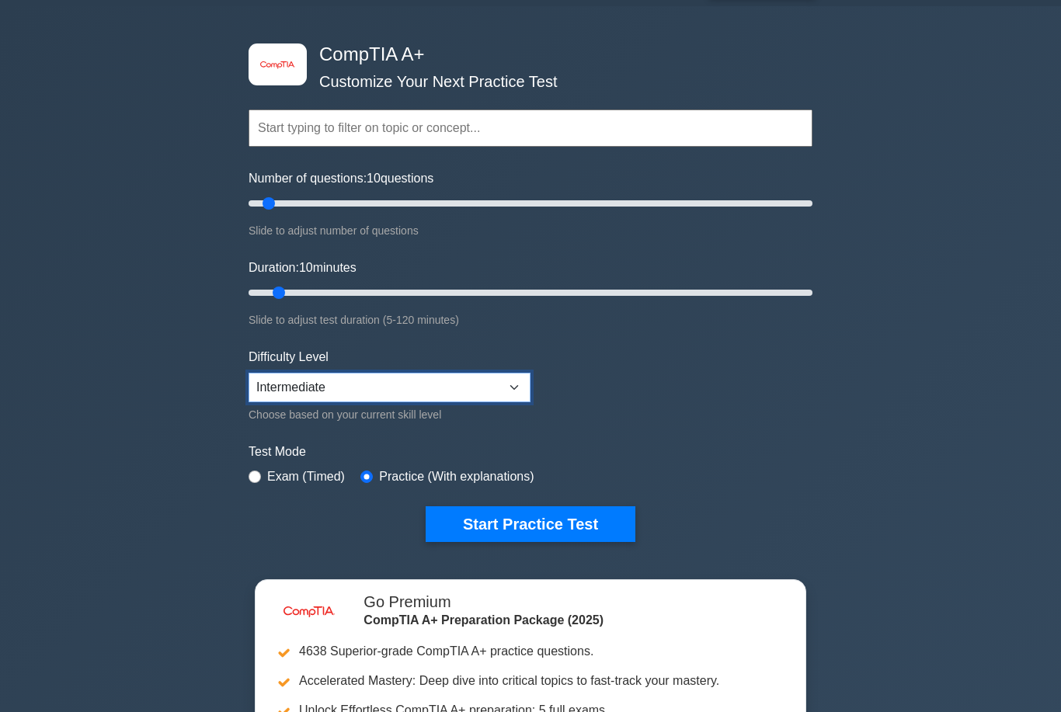
click at [268, 384] on select "Beginner Intermediate Expert" at bounding box center [389, 389] width 282 height 30
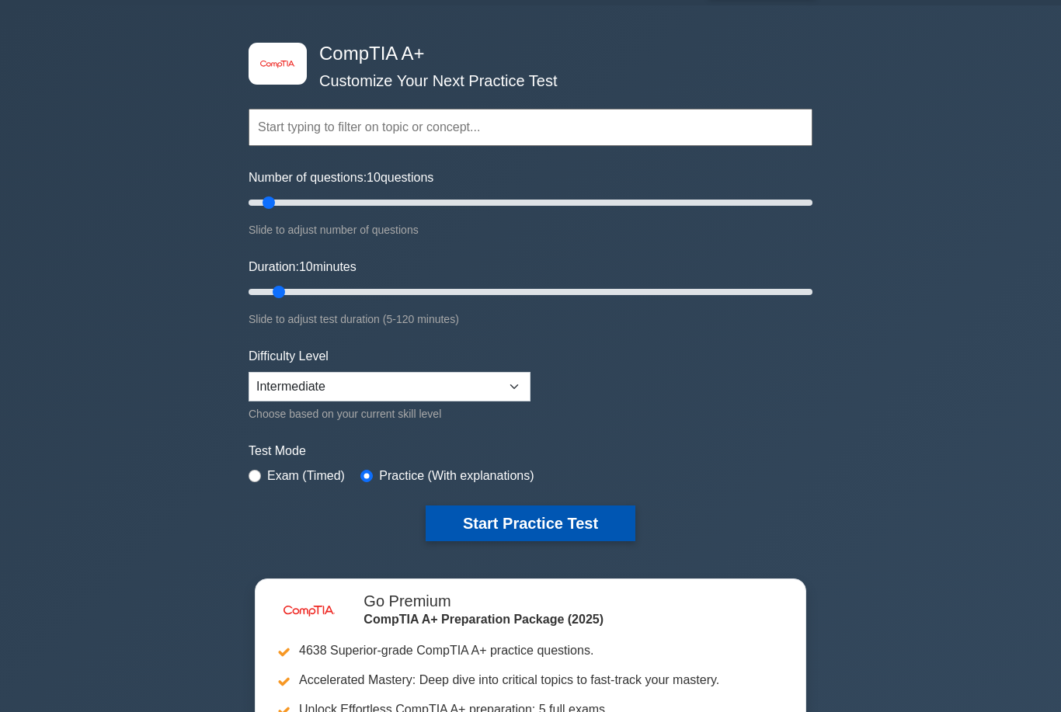
click at [478, 510] on button "Start Practice Test" at bounding box center [531, 524] width 210 height 36
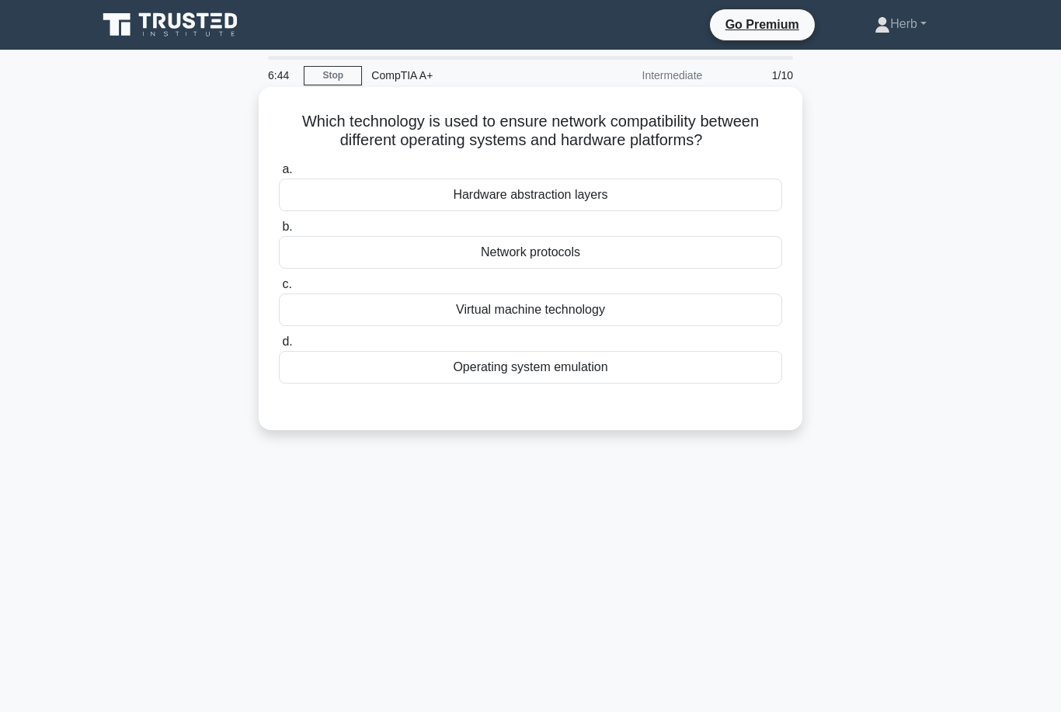
click at [363, 269] on div "Network protocols" at bounding box center [530, 252] width 503 height 33
click at [279, 232] on input "b. Network protocols" at bounding box center [279, 227] width 0 height 10
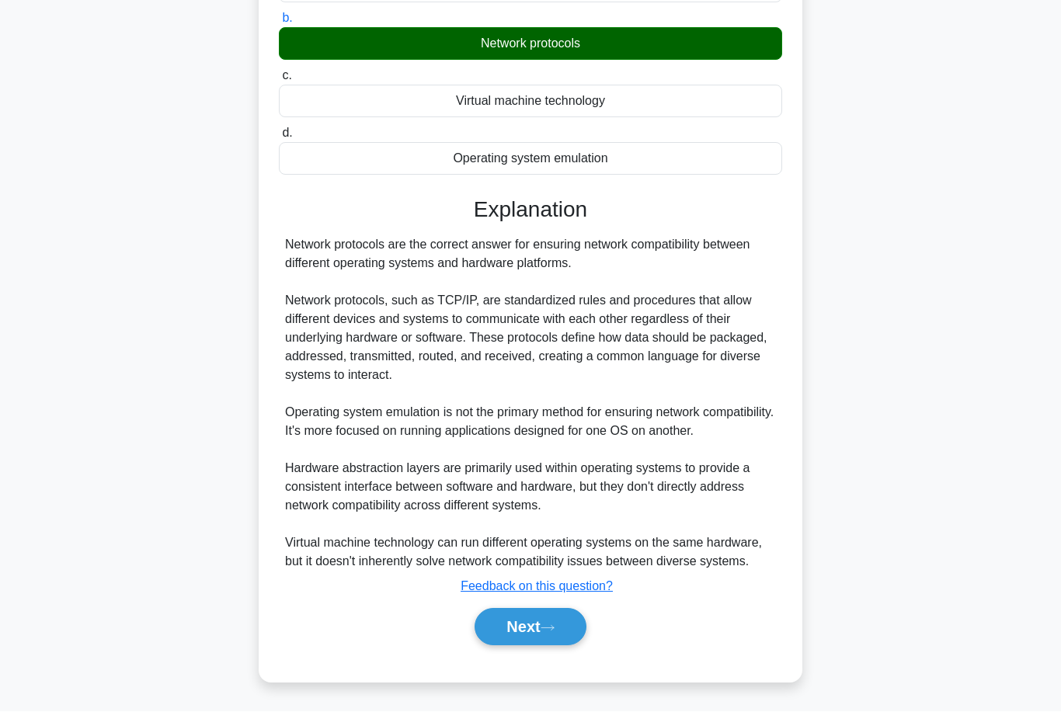
scroll to position [214, 0]
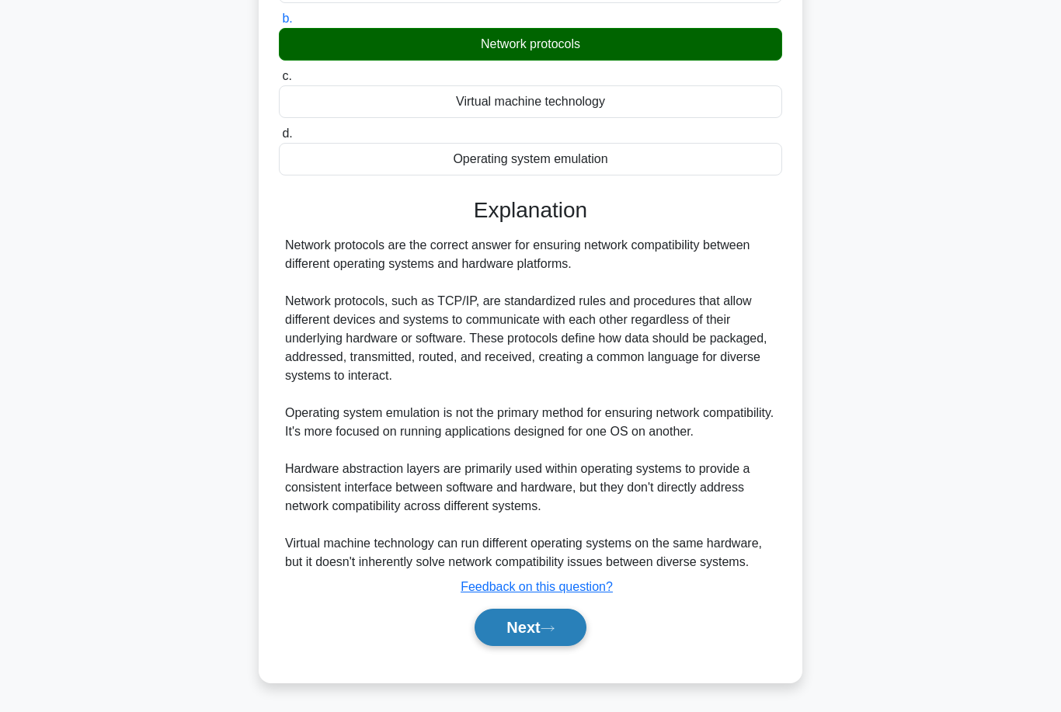
click at [518, 646] on button "Next" at bounding box center [529, 627] width 111 height 37
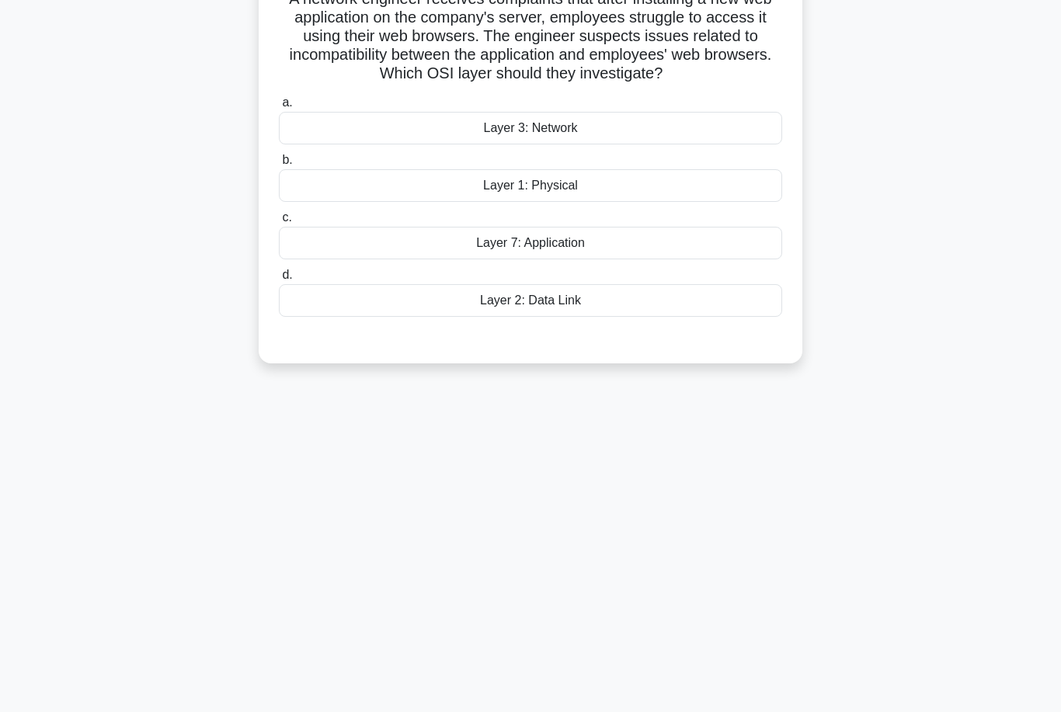
scroll to position [77, 0]
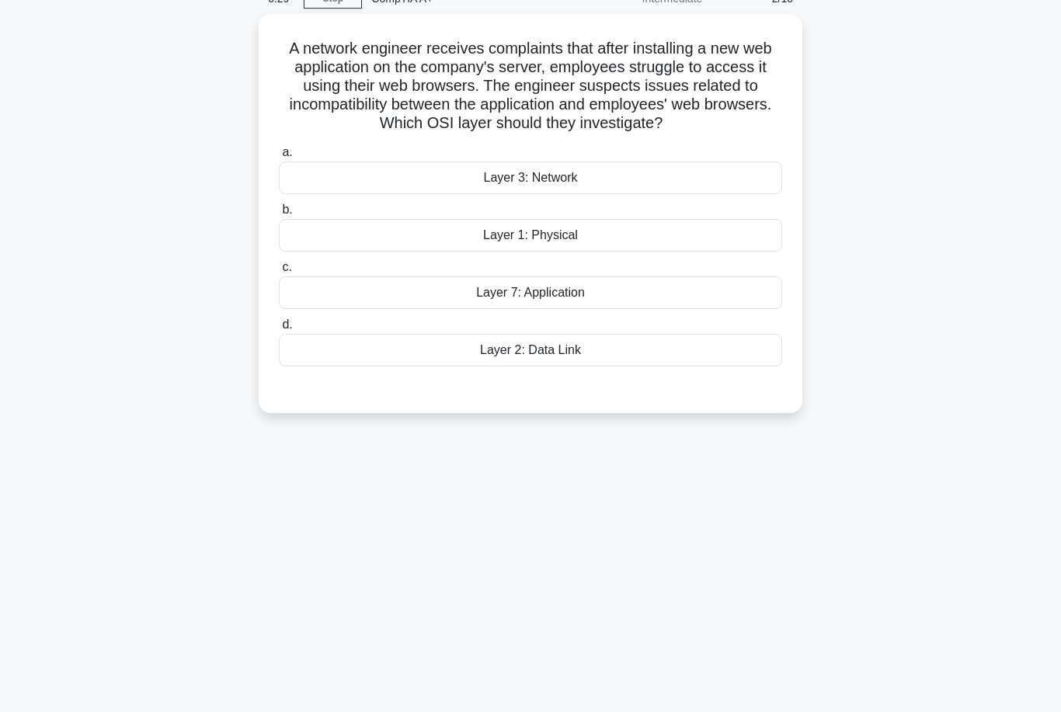
click at [518, 685] on div "6:29 Stop CompTIA A+ Intermediate 2/10 A network engineer receives complaints t…" at bounding box center [530, 367] width 885 height 777
click at [382, 543] on div "6:28 Stop CompTIA A+ Intermediate 2/10 A network engineer receives complaints t…" at bounding box center [530, 367] width 885 height 777
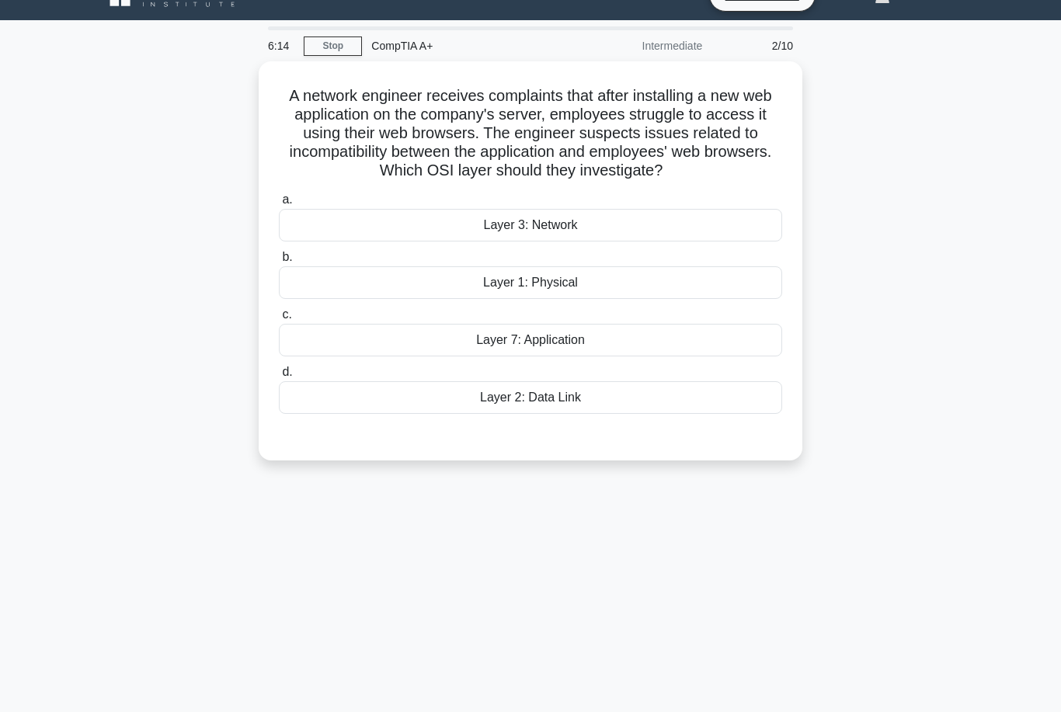
scroll to position [34, 0]
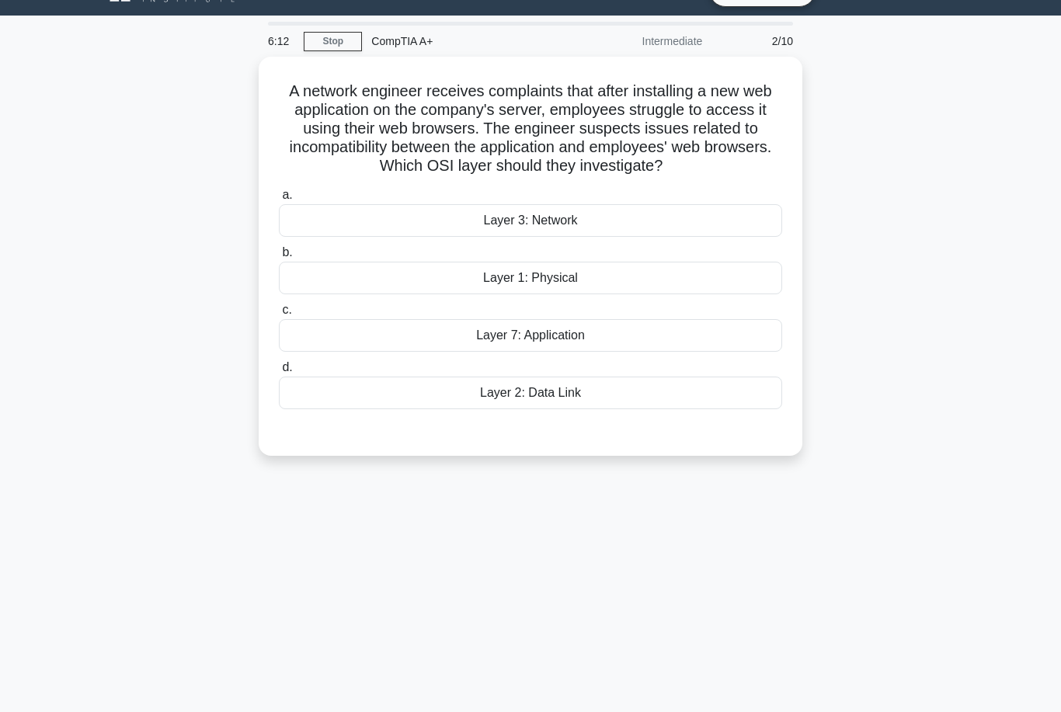
click at [457, 634] on div "6:12 Stop CompTIA A+ Intermediate 2/10 A network engineer receives complaints t…" at bounding box center [530, 410] width 885 height 777
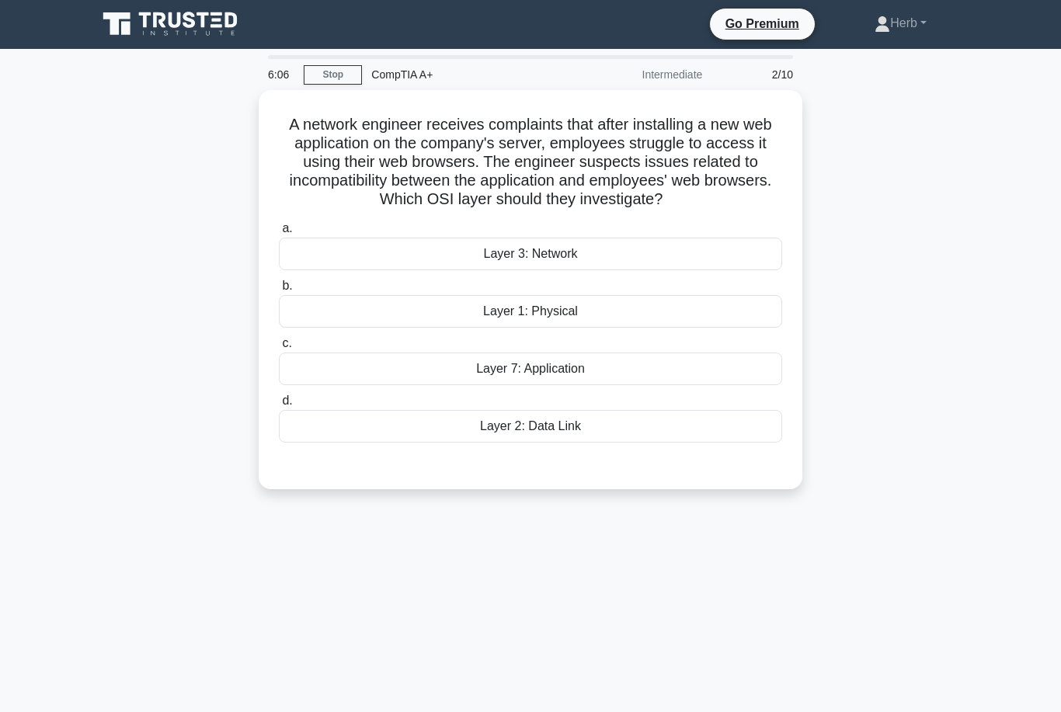
scroll to position [0, 0]
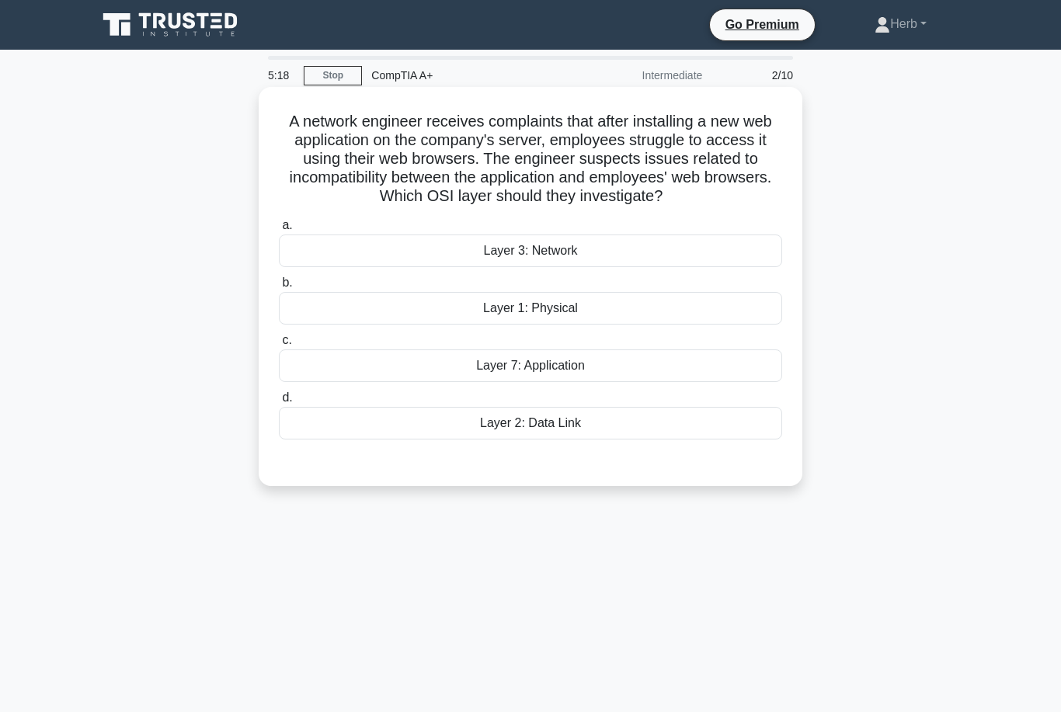
click at [469, 382] on div "Layer 7: Application" at bounding box center [530, 365] width 503 height 33
click at [279, 346] on input "c. Layer 7: Application" at bounding box center [279, 340] width 0 height 10
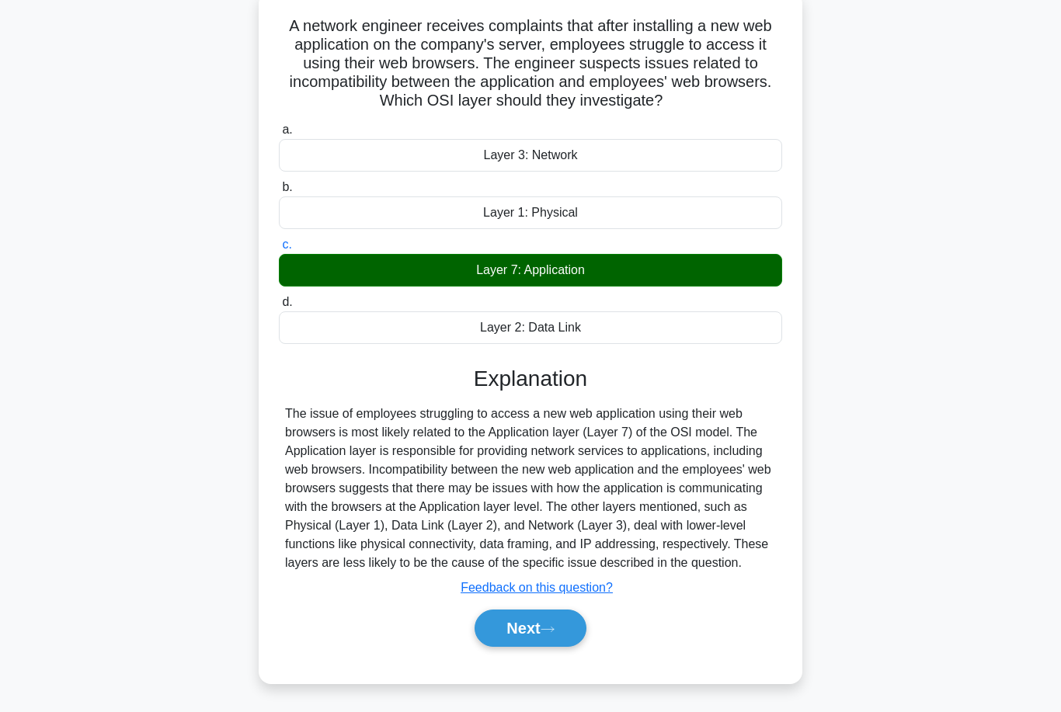
scroll to position [103, 0]
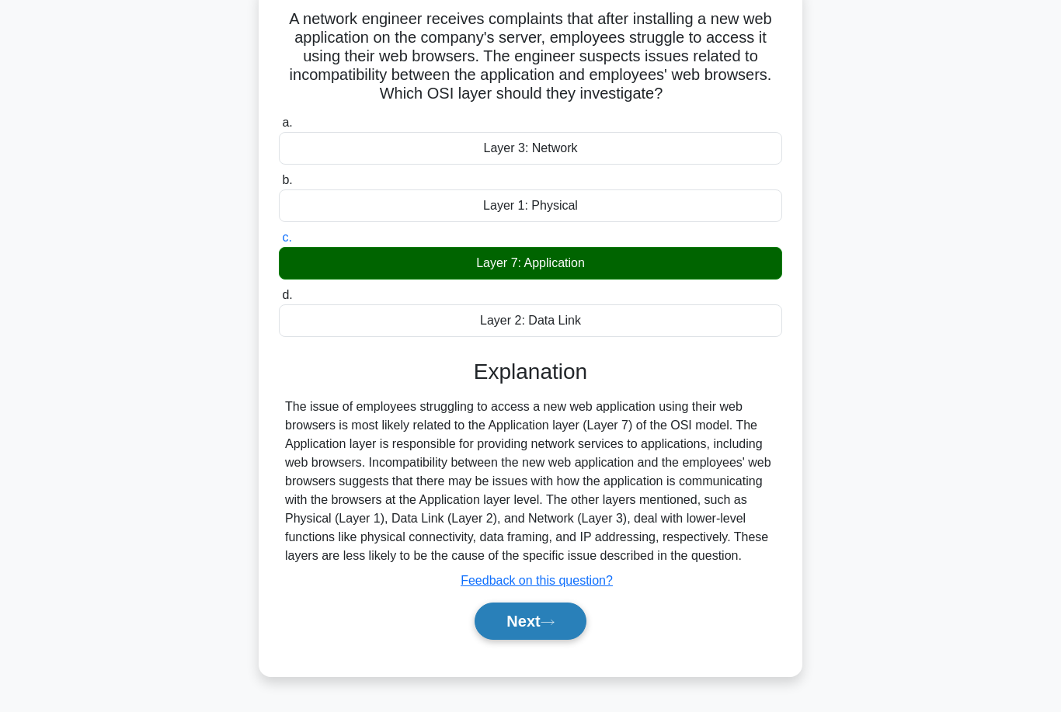
click at [490, 640] on button "Next" at bounding box center [529, 621] width 111 height 37
click at [506, 640] on button "Next" at bounding box center [529, 621] width 111 height 37
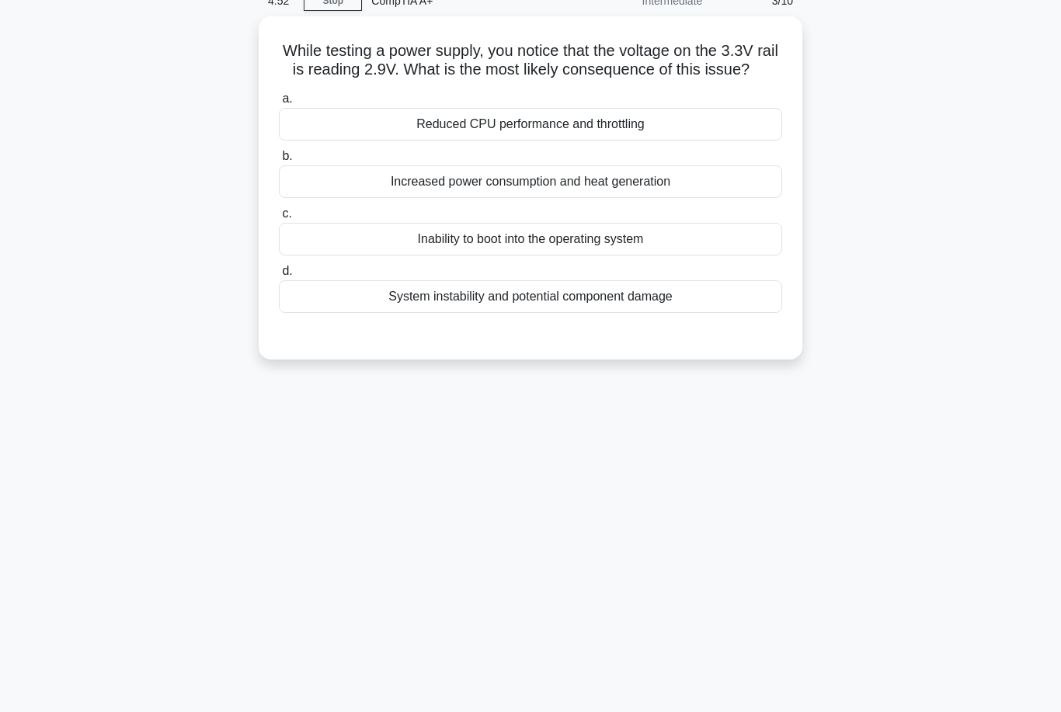
scroll to position [0, 0]
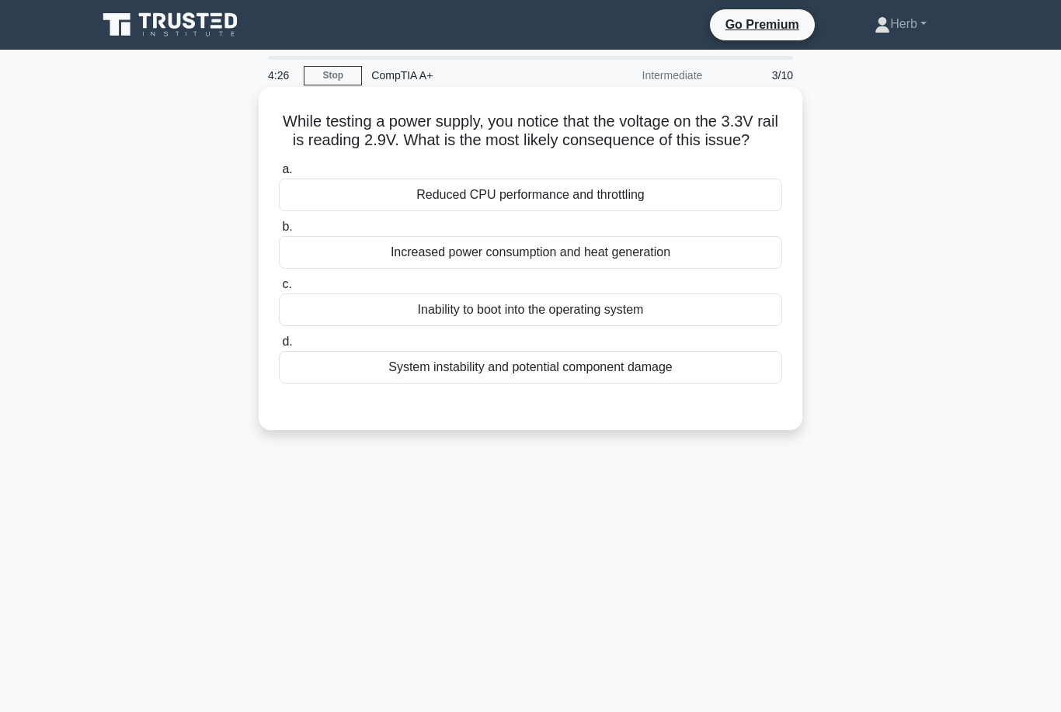
click at [370, 234] on div "a. Reduced CPU performance and throttling b. Increased power consumption and he…" at bounding box center [530, 272] width 522 height 230
click at [409, 211] on div "Reduced CPU performance and throttling" at bounding box center [530, 195] width 503 height 33
click at [279, 175] on input "a. Reduced CPU performance and throttling" at bounding box center [279, 170] width 0 height 10
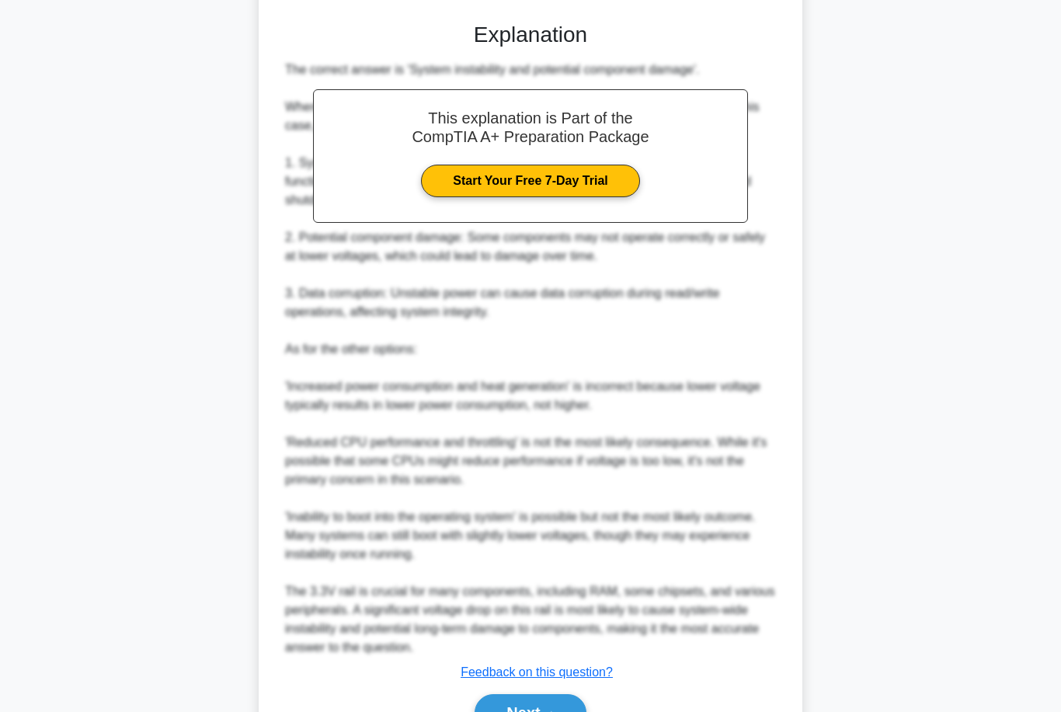
scroll to position [458, 0]
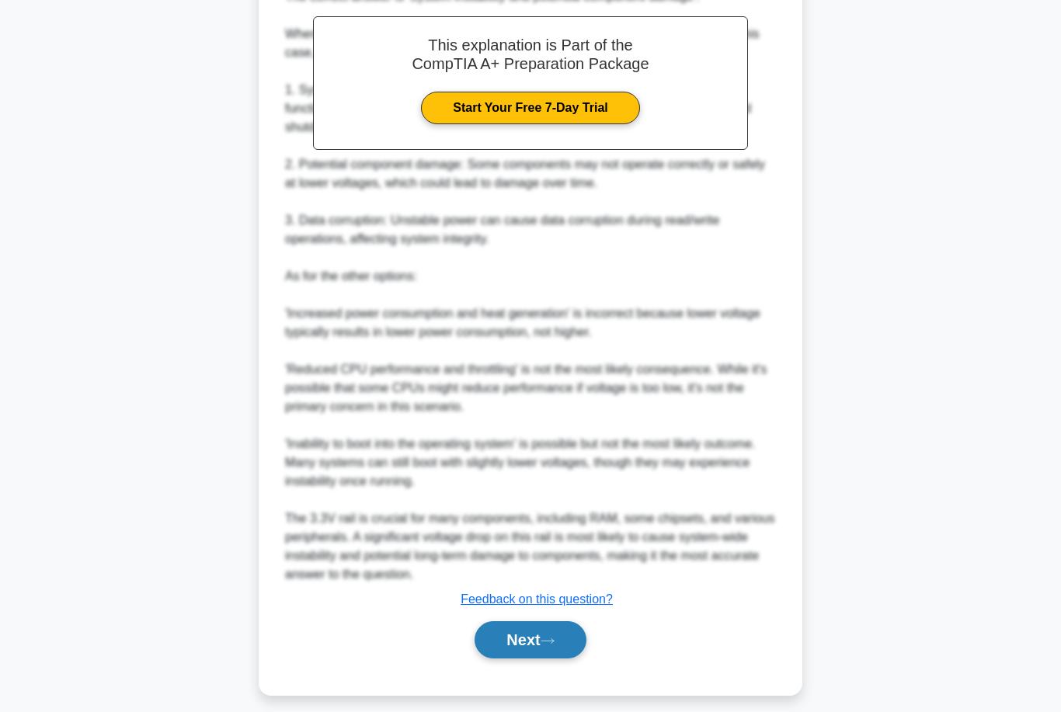
click at [516, 659] on button "Next" at bounding box center [529, 639] width 111 height 37
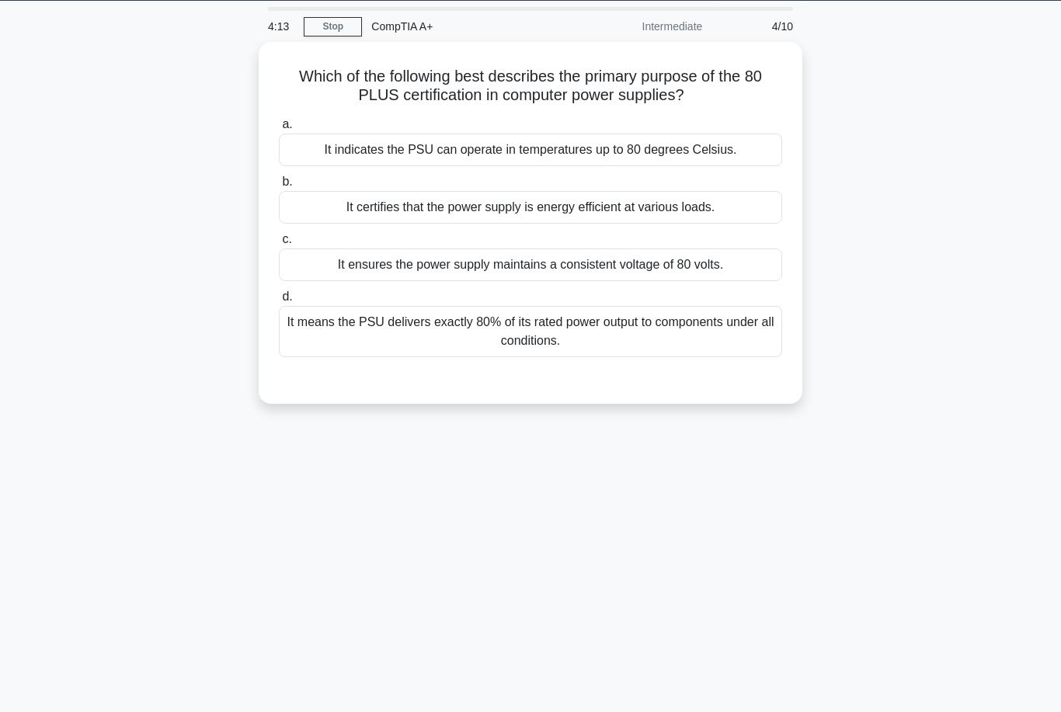
scroll to position [0, 0]
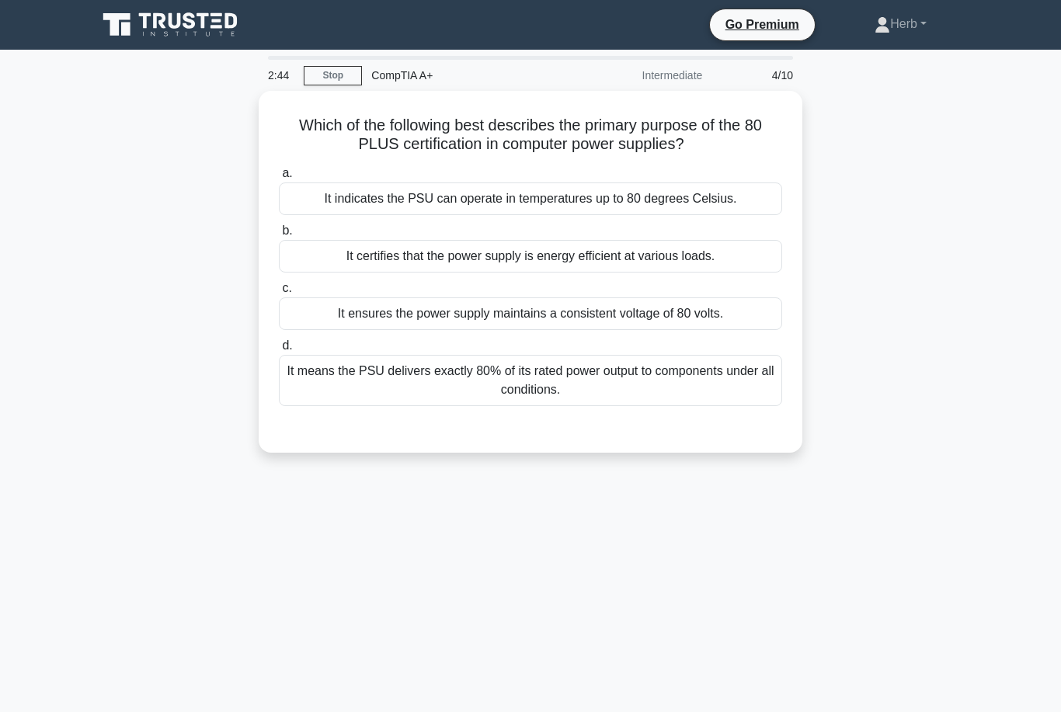
click at [108, 182] on div "Which of the following best describes the primary purpose of the 80 PLUS certif…" at bounding box center [530, 281] width 885 height 381
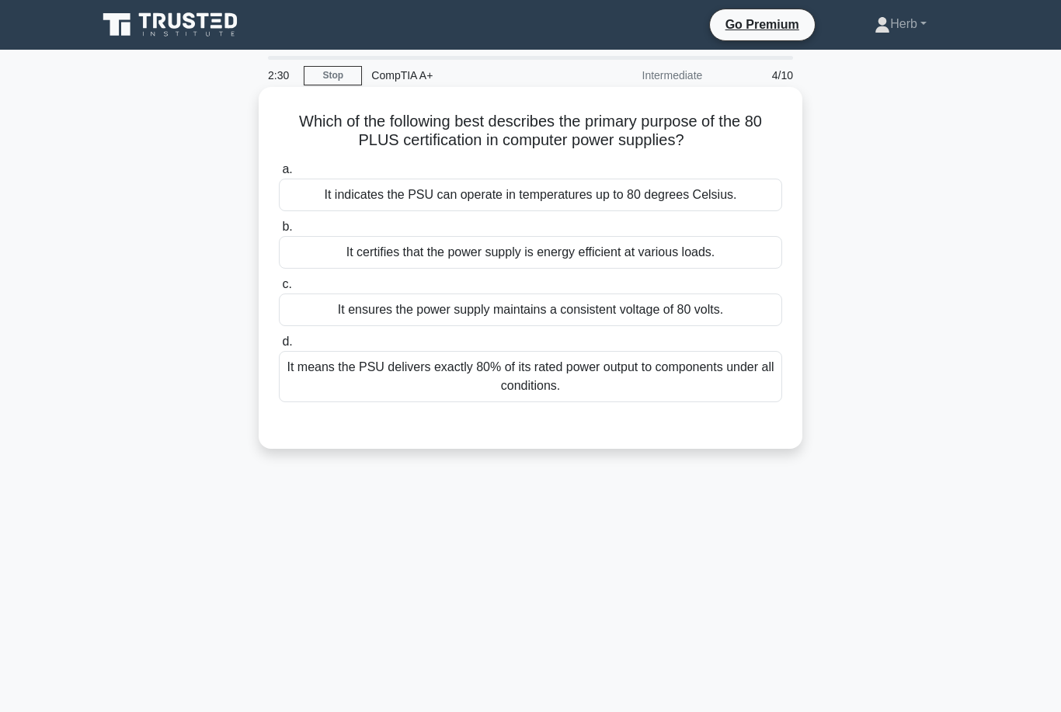
click at [469, 385] on div "It means the PSU delivers exactly 80% of its rated power output to components u…" at bounding box center [530, 376] width 503 height 51
click at [279, 347] on input "d. It means the PSU delivers exactly 80% of its rated power output to component…" at bounding box center [279, 342] width 0 height 10
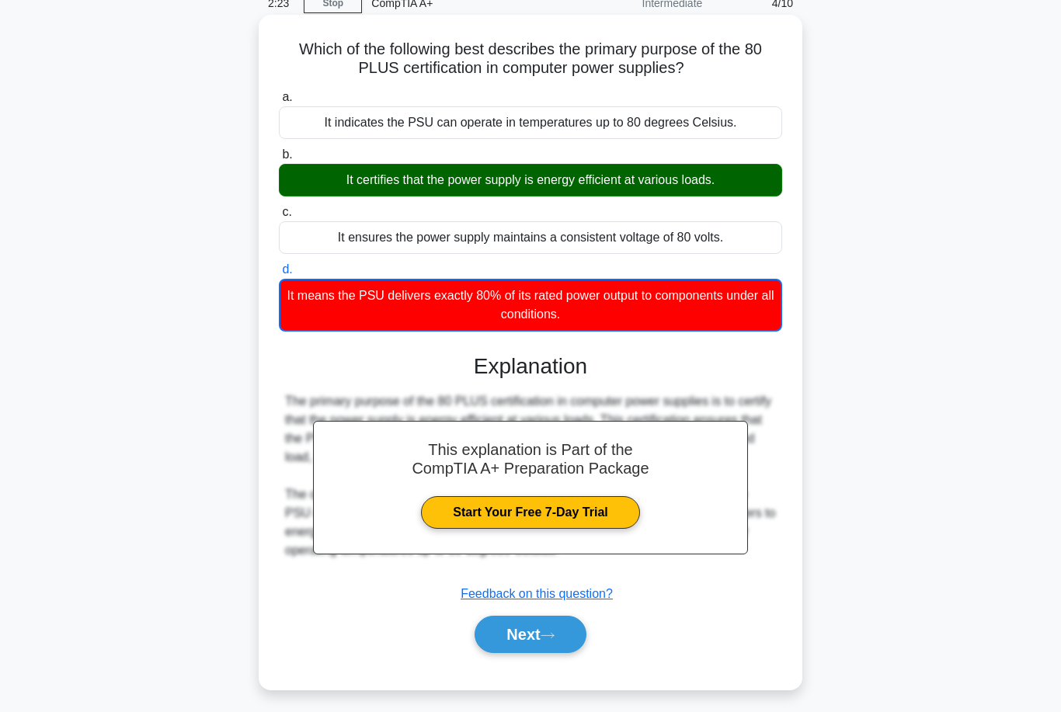
scroll to position [77, 0]
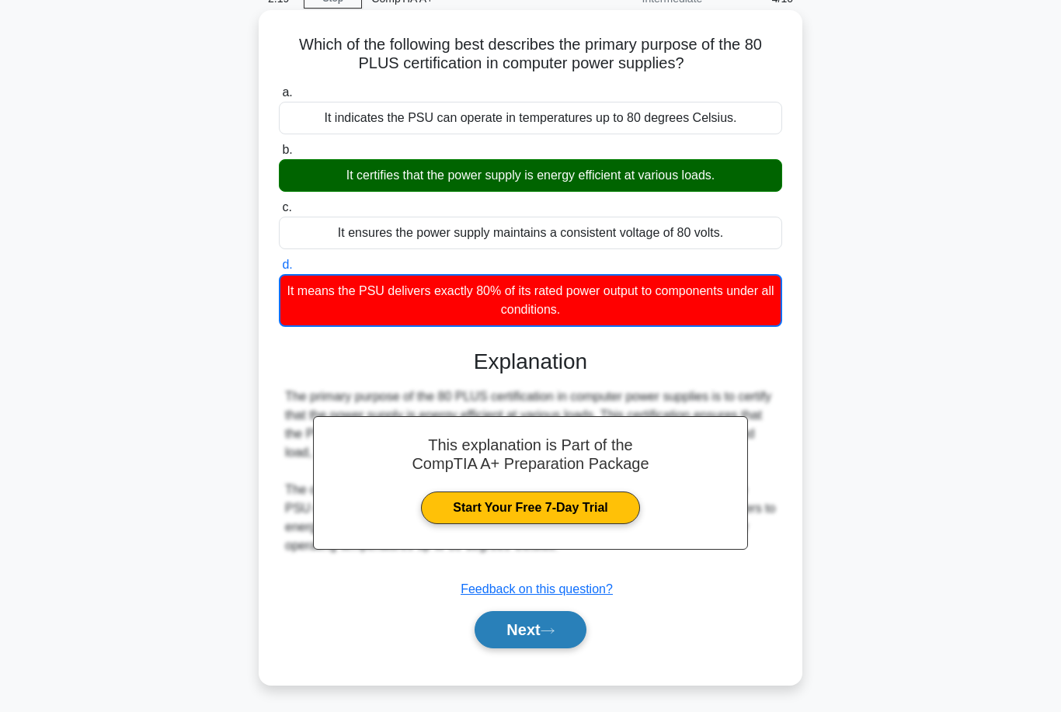
click at [514, 648] on button "Next" at bounding box center [529, 629] width 111 height 37
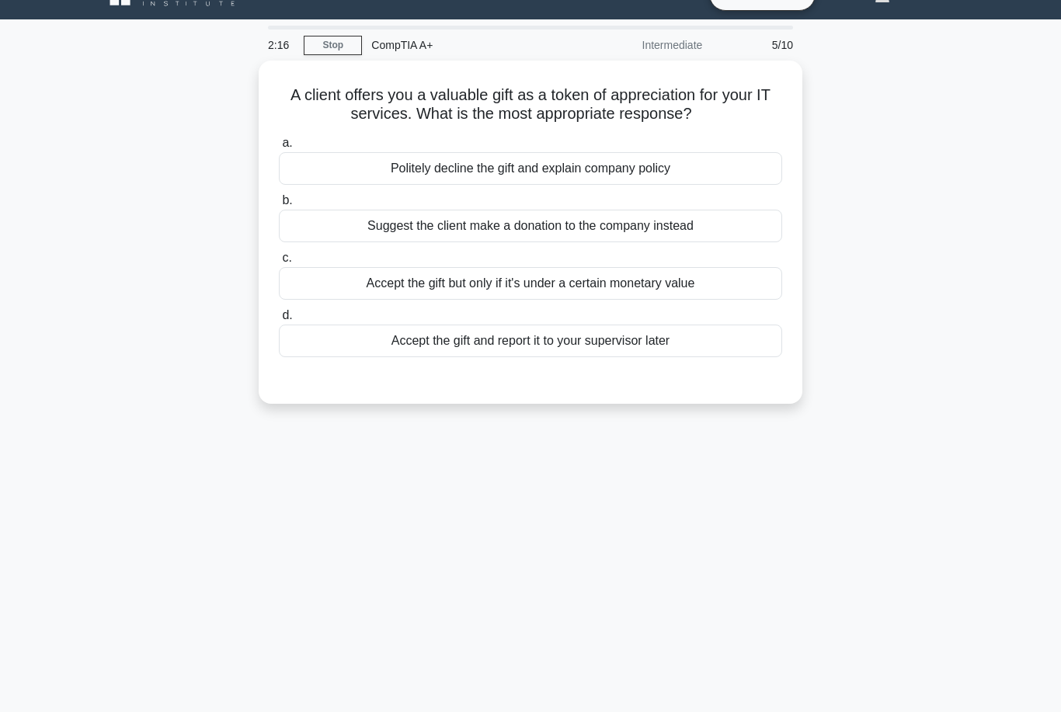
scroll to position [0, 0]
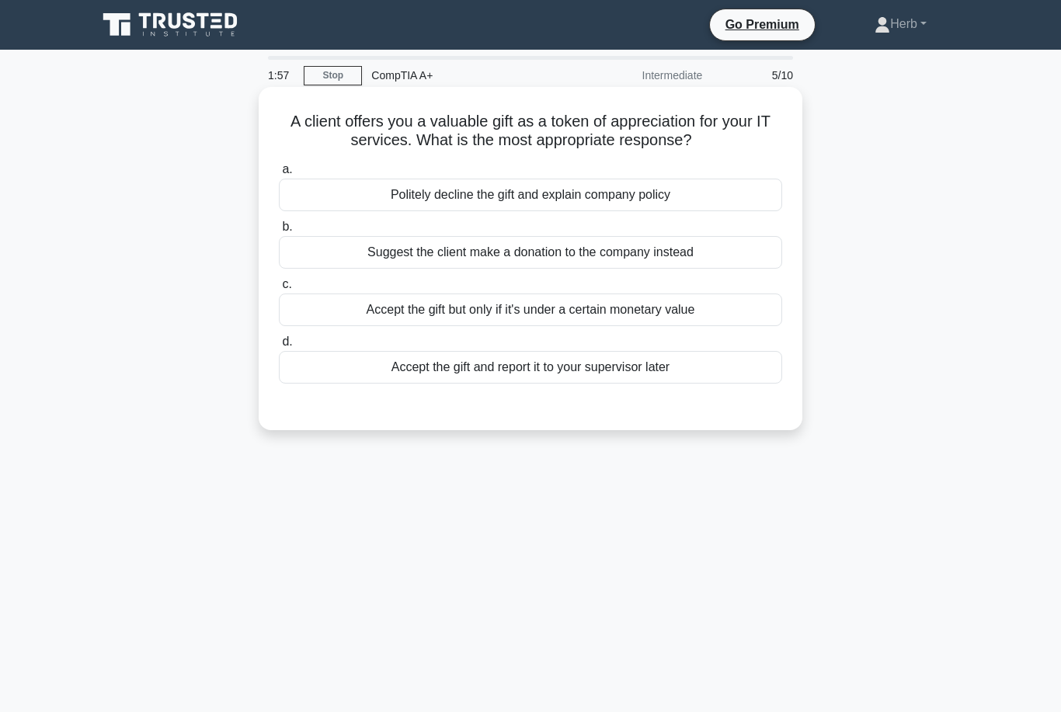
click at [446, 366] on div "Accept the gift and report it to your supervisor later" at bounding box center [530, 367] width 503 height 33
click at [279, 347] on input "d. Accept the gift and report it to your supervisor later" at bounding box center [279, 342] width 0 height 10
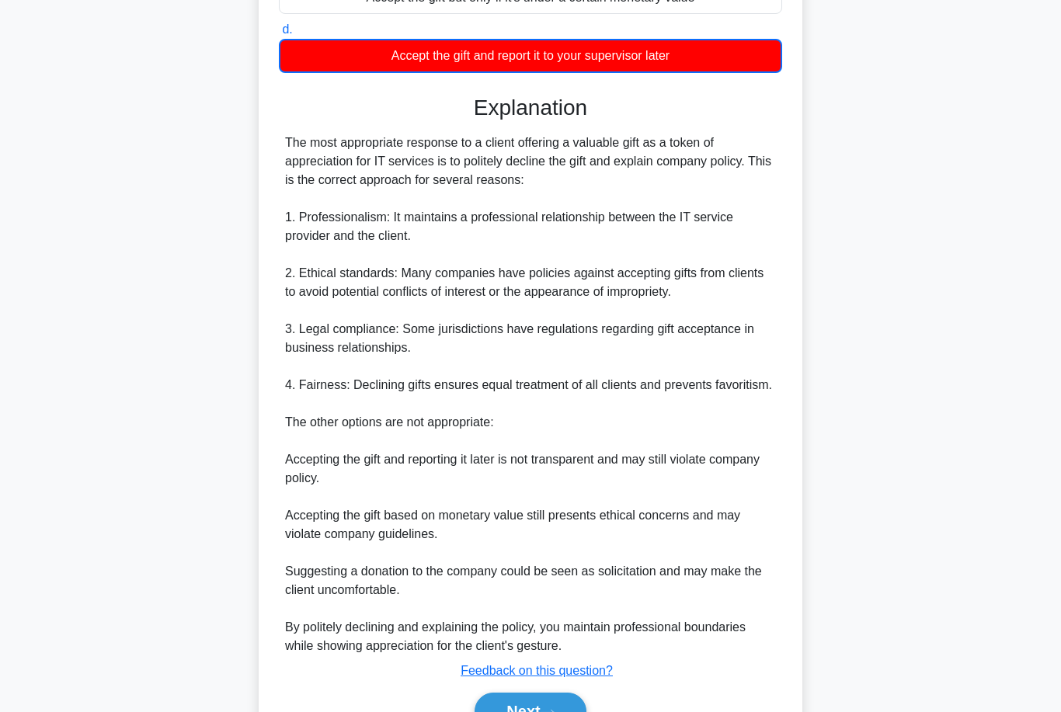
scroll to position [384, 0]
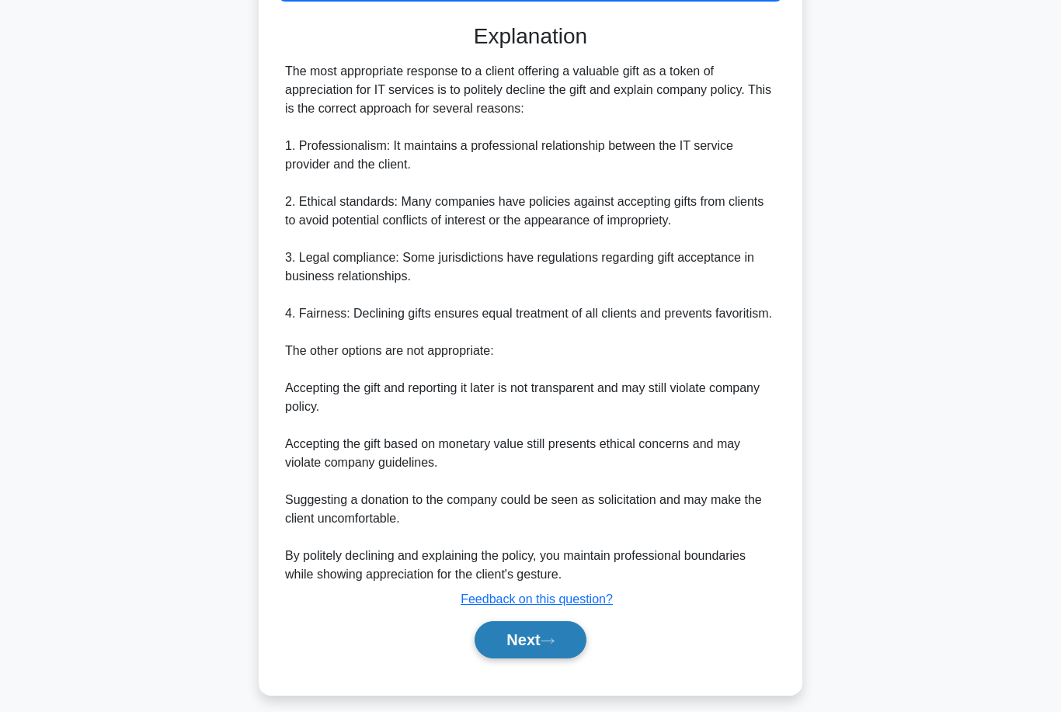
click at [502, 659] on button "Next" at bounding box center [529, 639] width 111 height 37
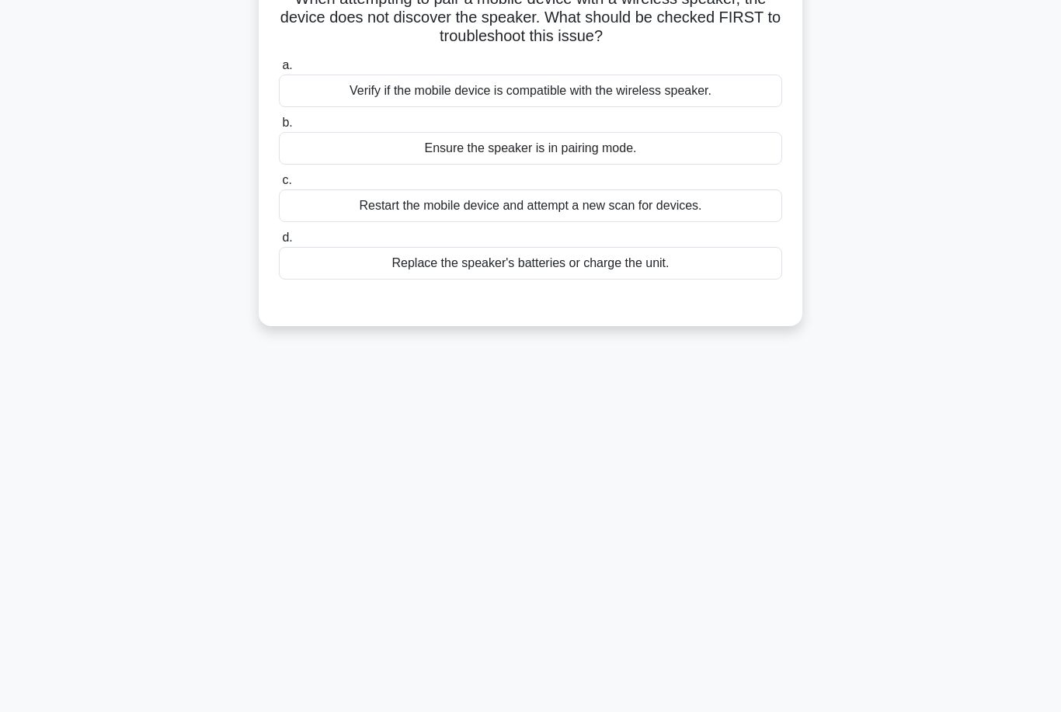
scroll to position [77, 0]
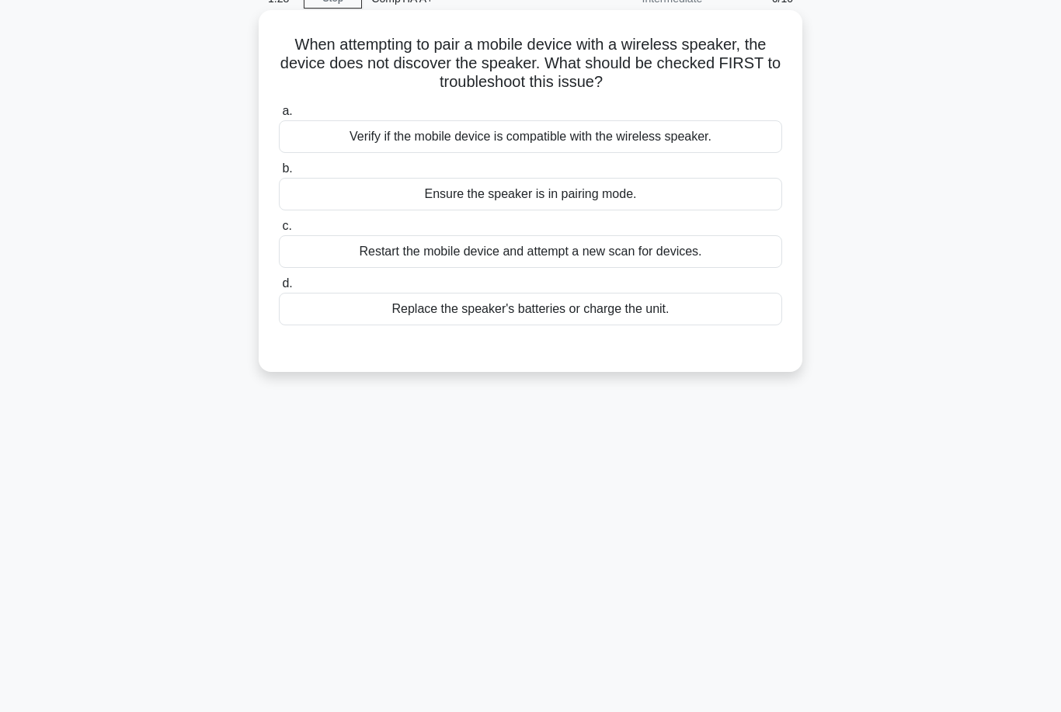
click at [342, 267] on div "Restart the mobile device and attempt a new scan for devices." at bounding box center [530, 251] width 503 height 33
click at [279, 231] on input "c. Restart the mobile device and attempt a new scan for devices." at bounding box center [279, 226] width 0 height 10
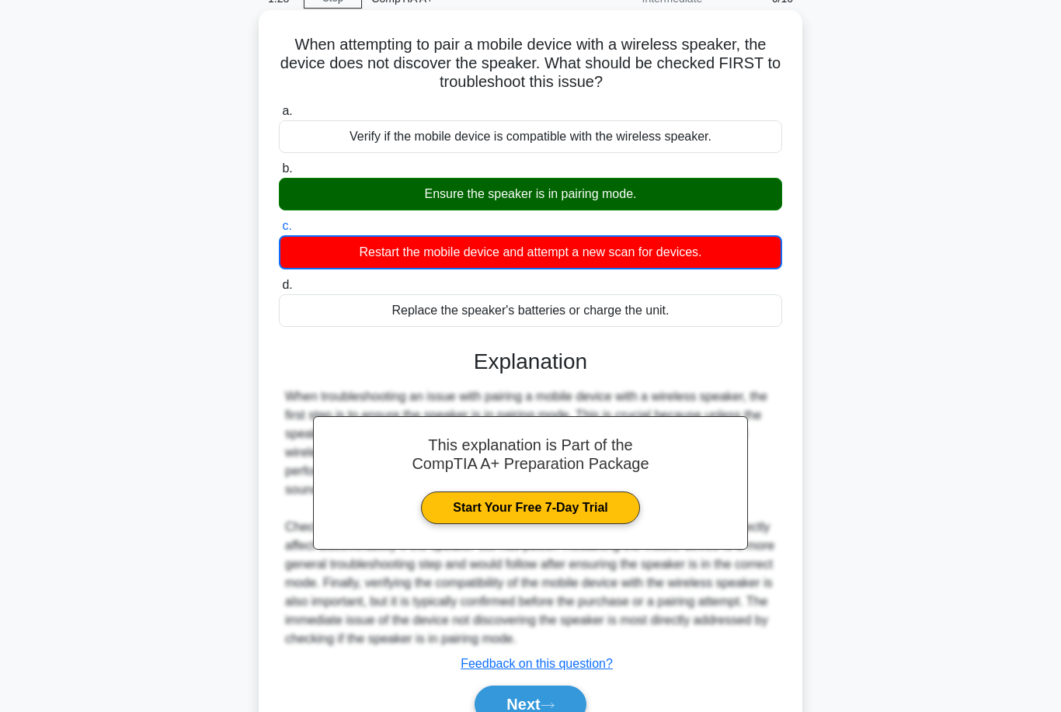
click at [348, 262] on div "Restart the mobile device and attempt a new scan for devices." at bounding box center [530, 252] width 503 height 34
click at [279, 231] on input "c. Restart the mobile device and attempt a new scan for devices." at bounding box center [279, 226] width 0 height 10
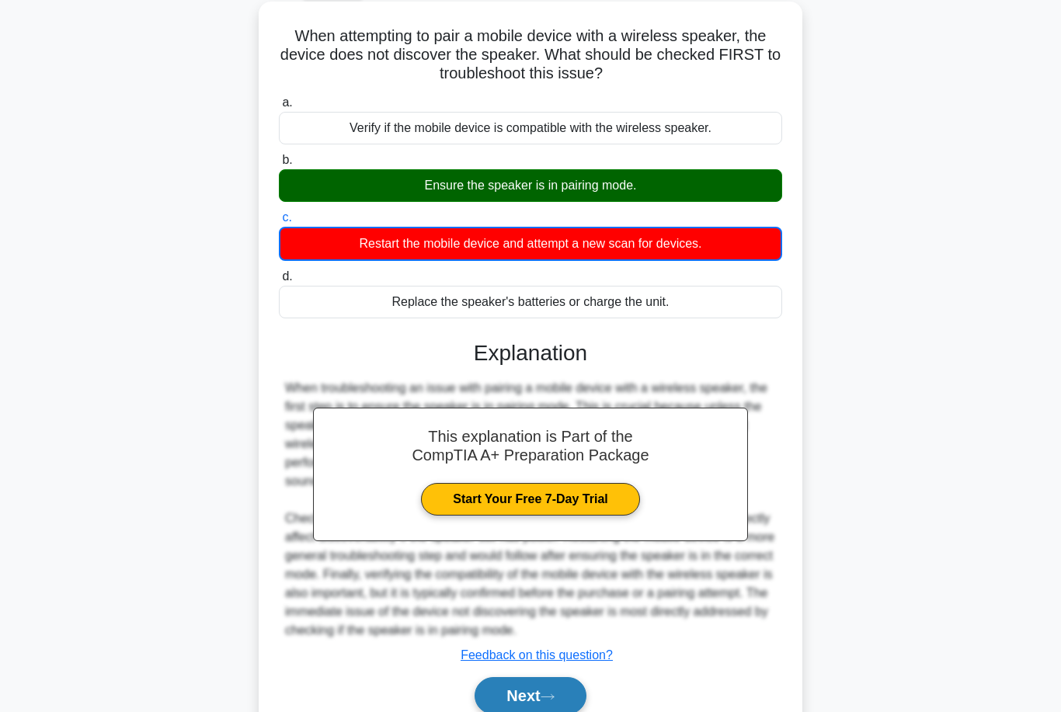
click at [495, 711] on button "Next" at bounding box center [529, 695] width 111 height 37
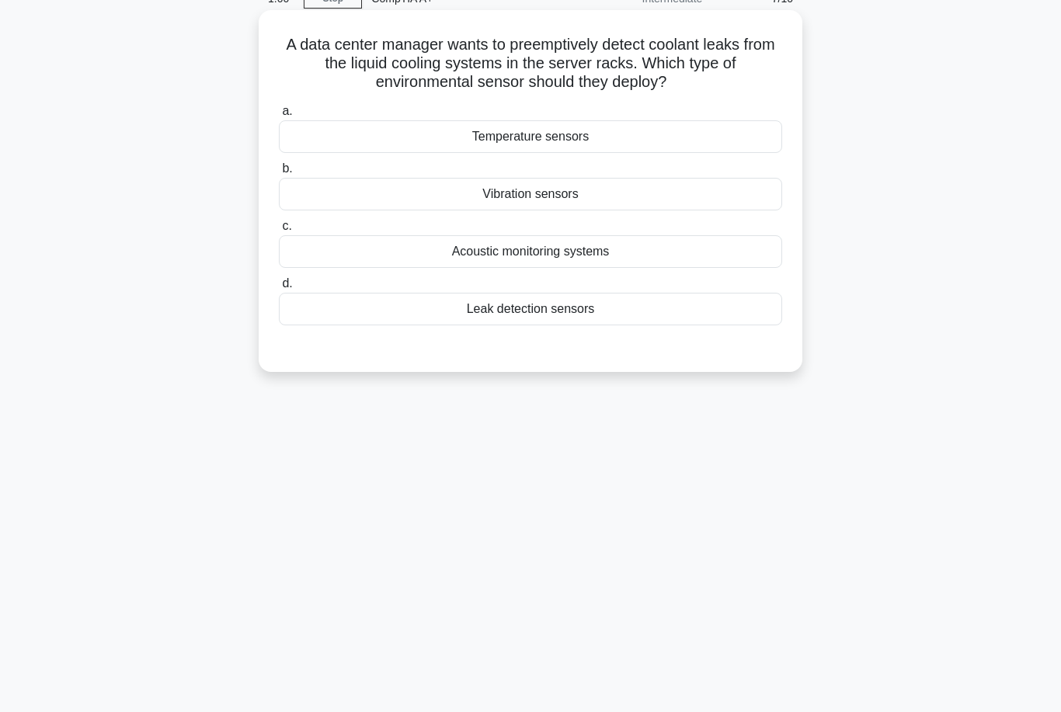
click at [370, 149] on div "Temperature sensors" at bounding box center [530, 136] width 503 height 33
click at [279, 116] on input "a. Temperature sensors" at bounding box center [279, 111] width 0 height 10
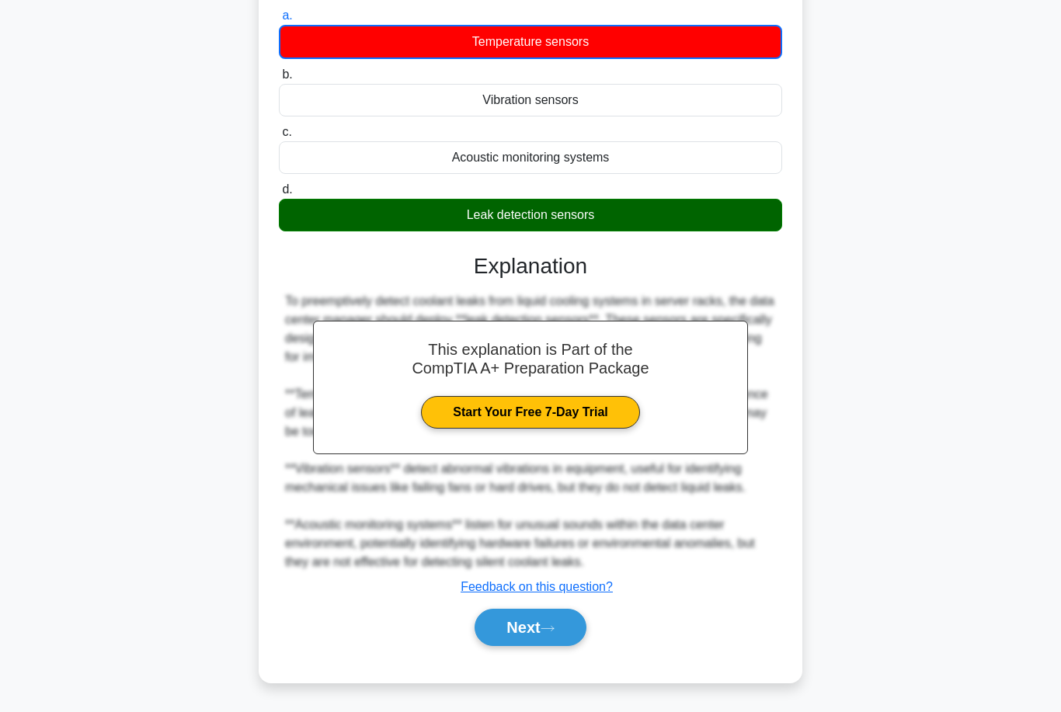
scroll to position [179, 0]
click at [499, 646] on button "Next" at bounding box center [529, 627] width 111 height 37
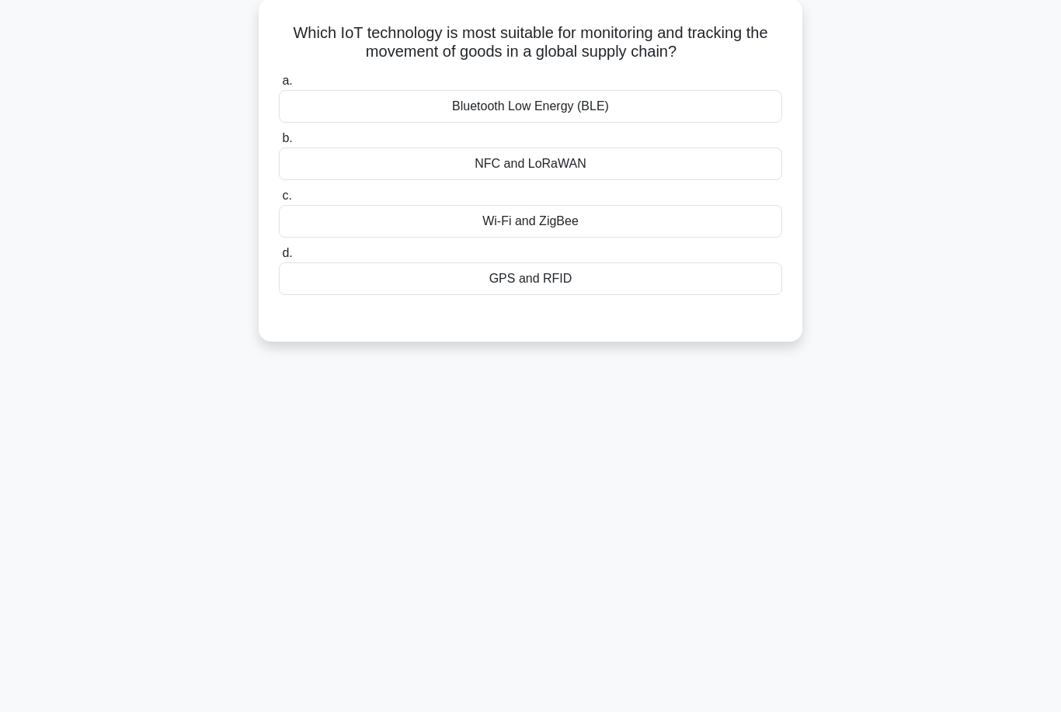
scroll to position [0, 0]
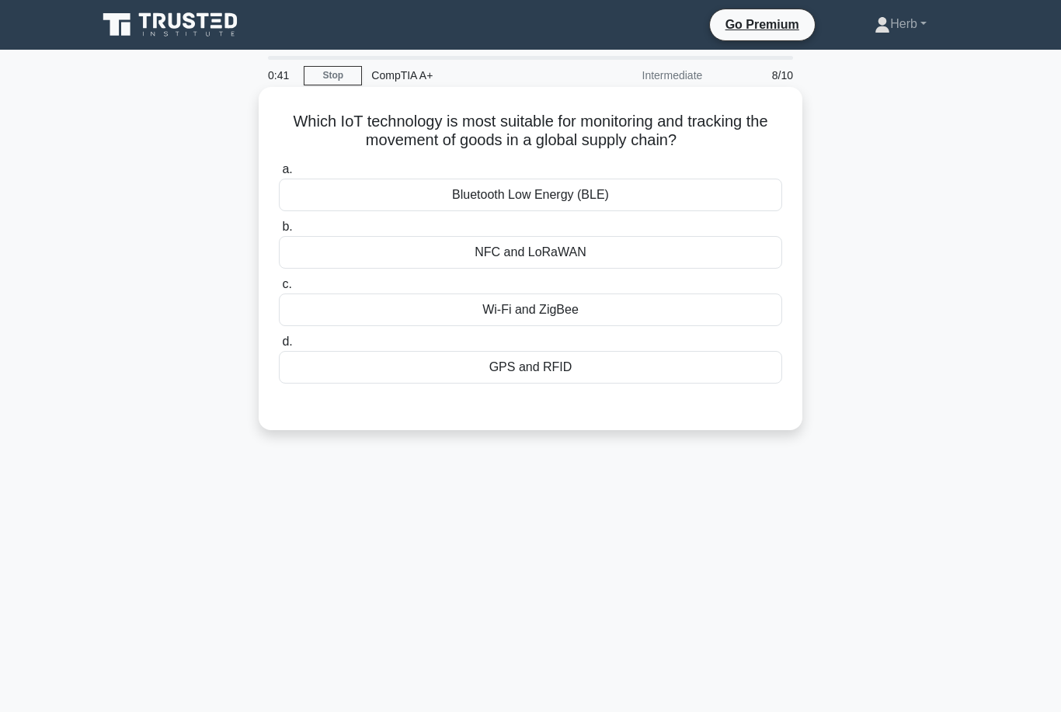
click at [489, 384] on div "GPS and RFID" at bounding box center [530, 367] width 503 height 33
click at [279, 347] on input "d. GPS and RFID" at bounding box center [279, 342] width 0 height 10
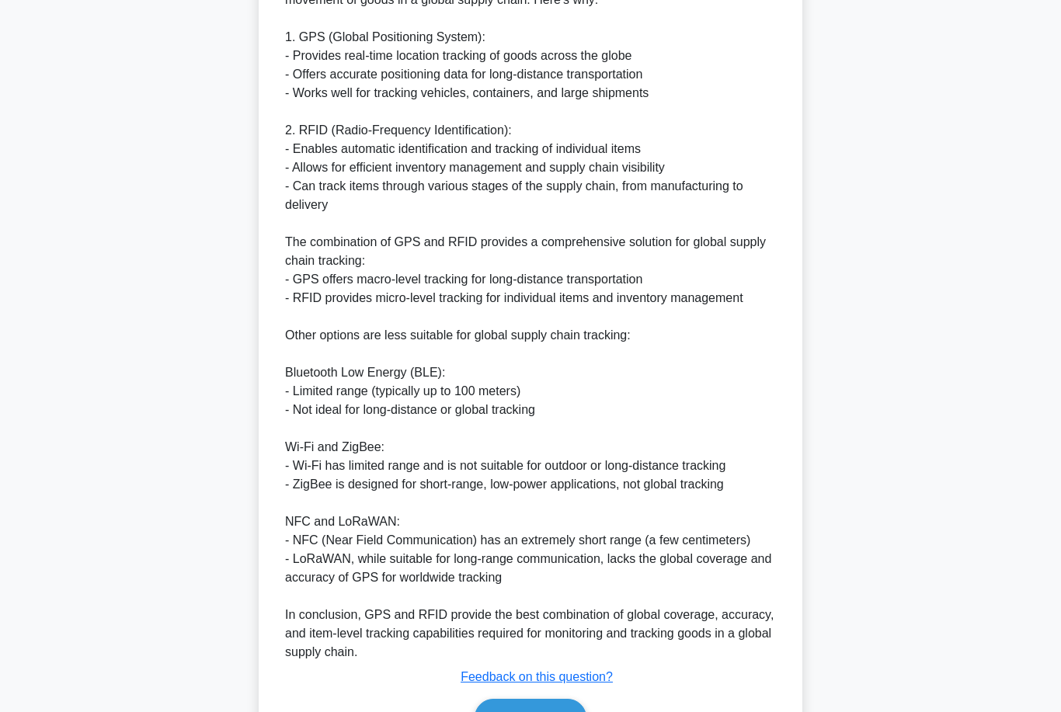
scroll to position [587, 0]
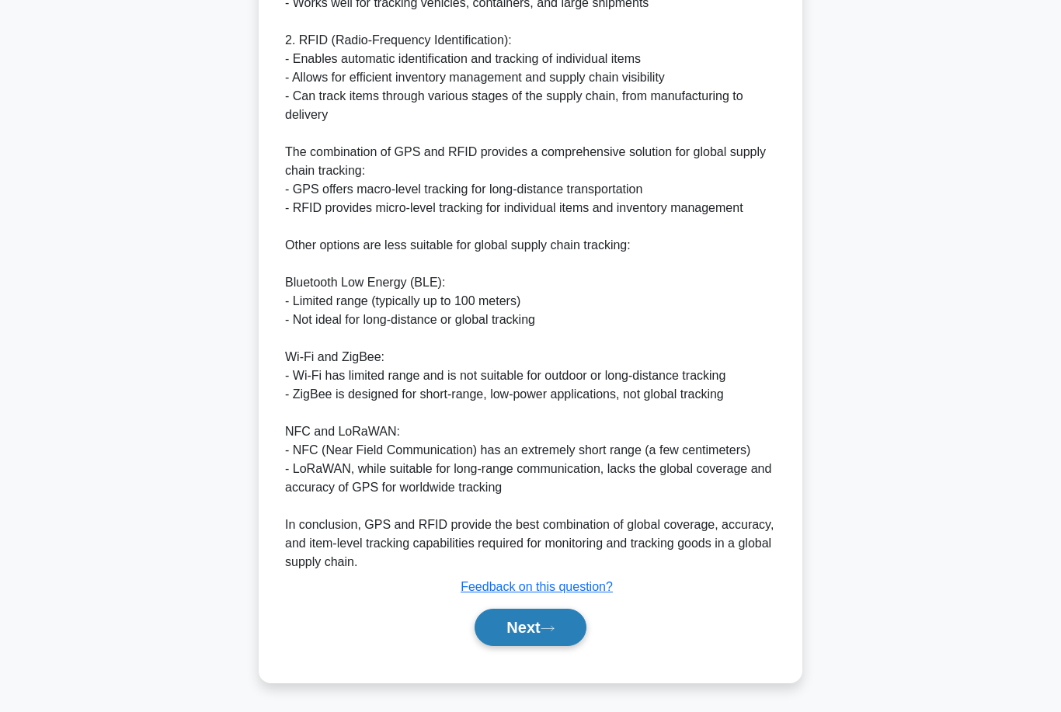
click at [512, 646] on button "Next" at bounding box center [529, 627] width 111 height 37
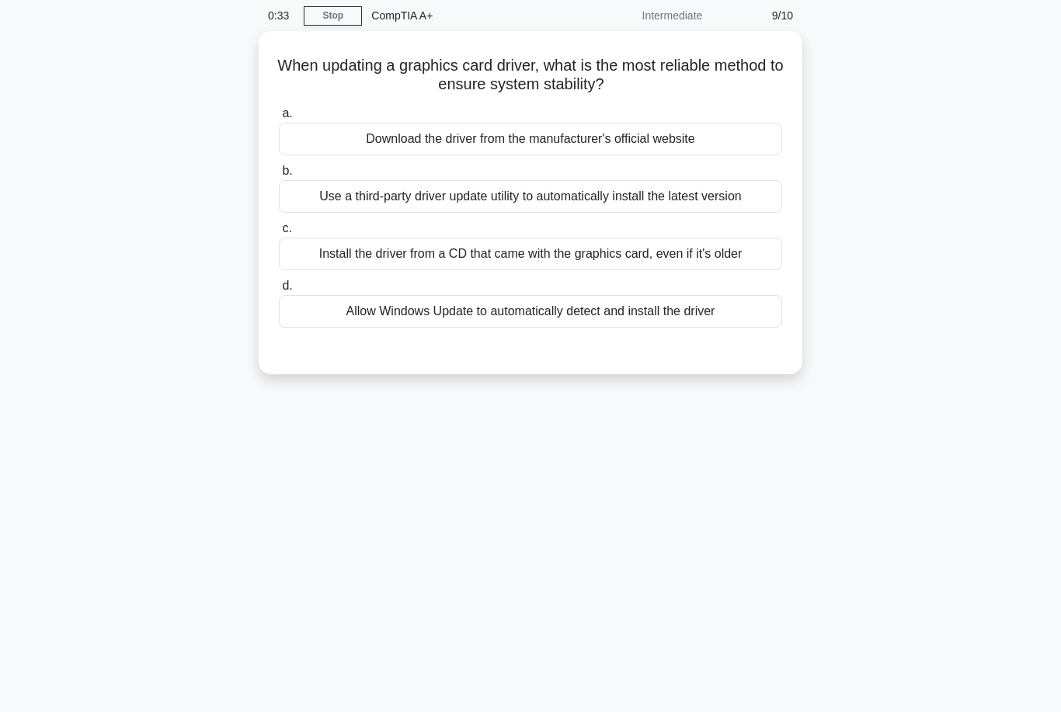
scroll to position [58, 0]
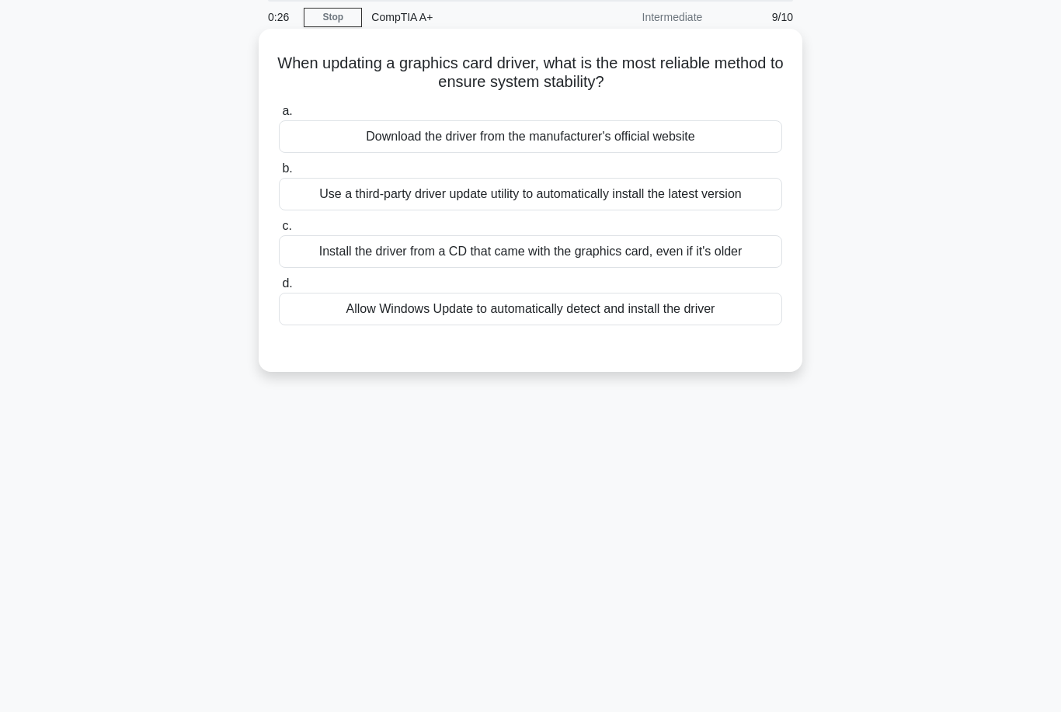
click at [324, 129] on div "Download the driver from the manufacturer's official website" at bounding box center [530, 136] width 503 height 33
click at [279, 116] on input "a. Download the driver from the manufacturer's official website" at bounding box center [279, 111] width 0 height 10
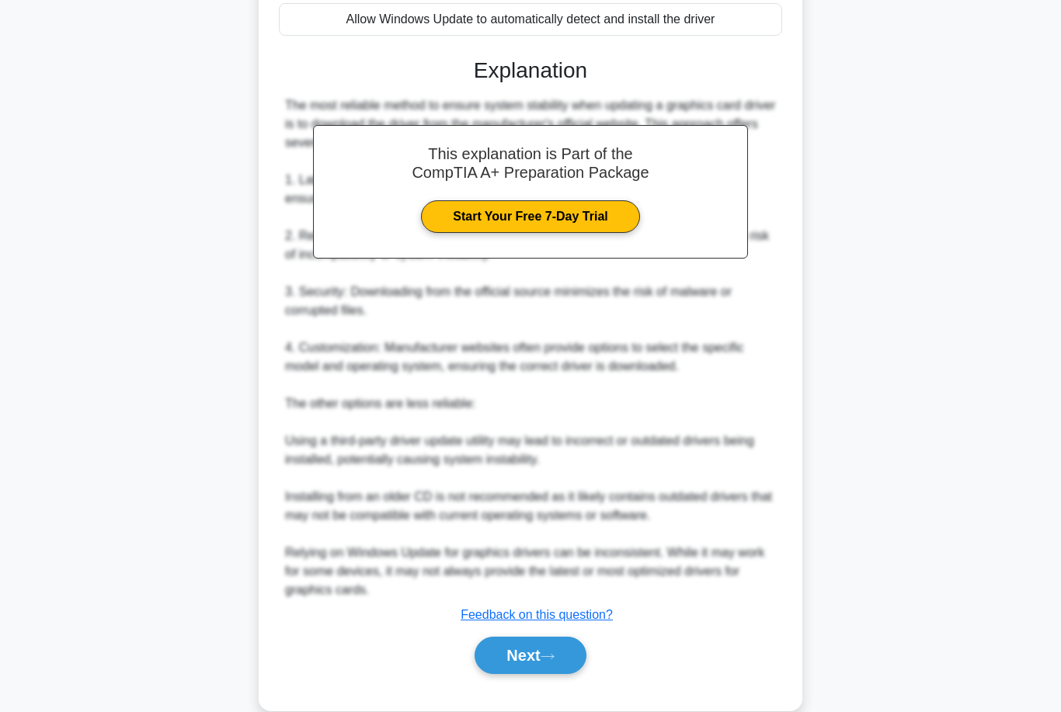
scroll to position [419, 0]
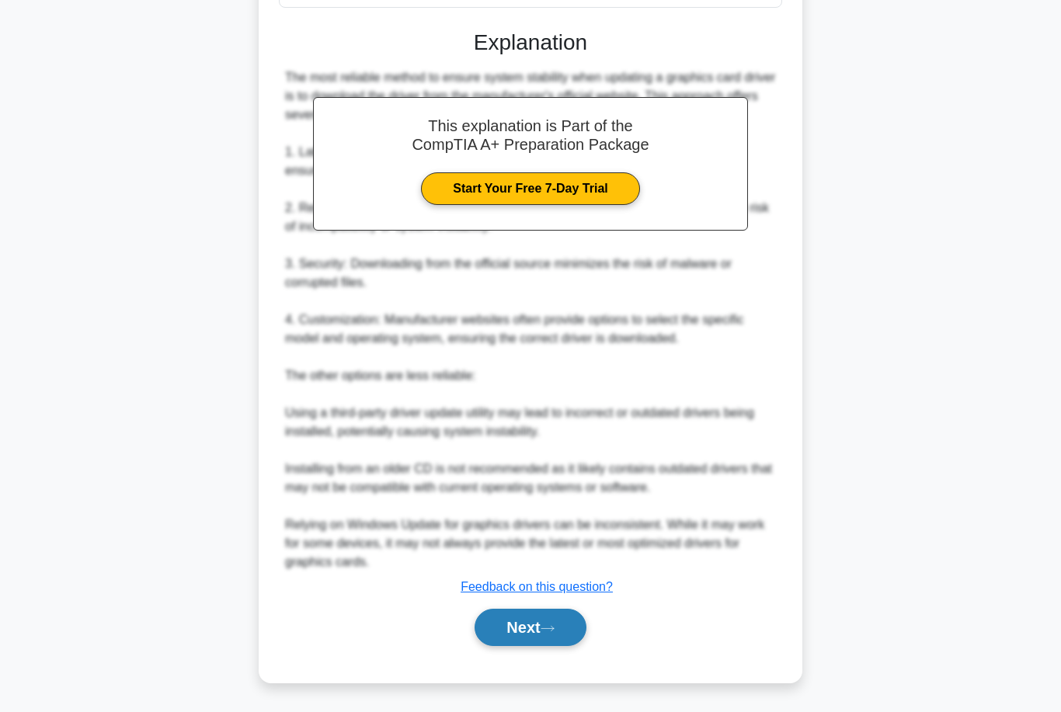
click at [526, 646] on button "Next" at bounding box center [529, 627] width 111 height 37
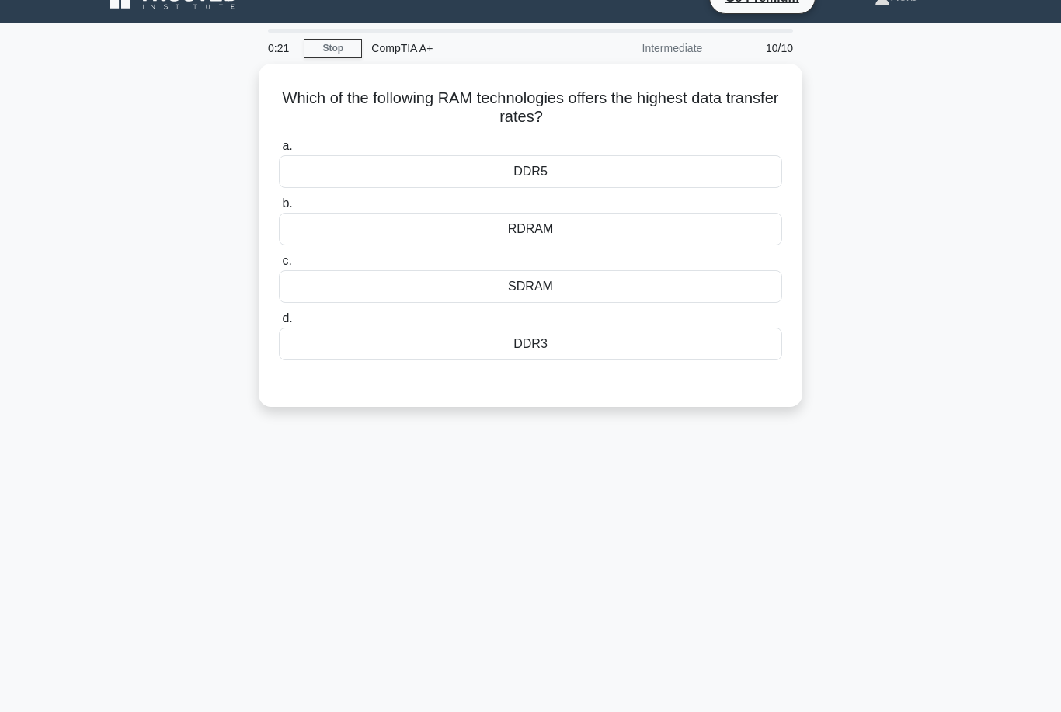
scroll to position [26, 0]
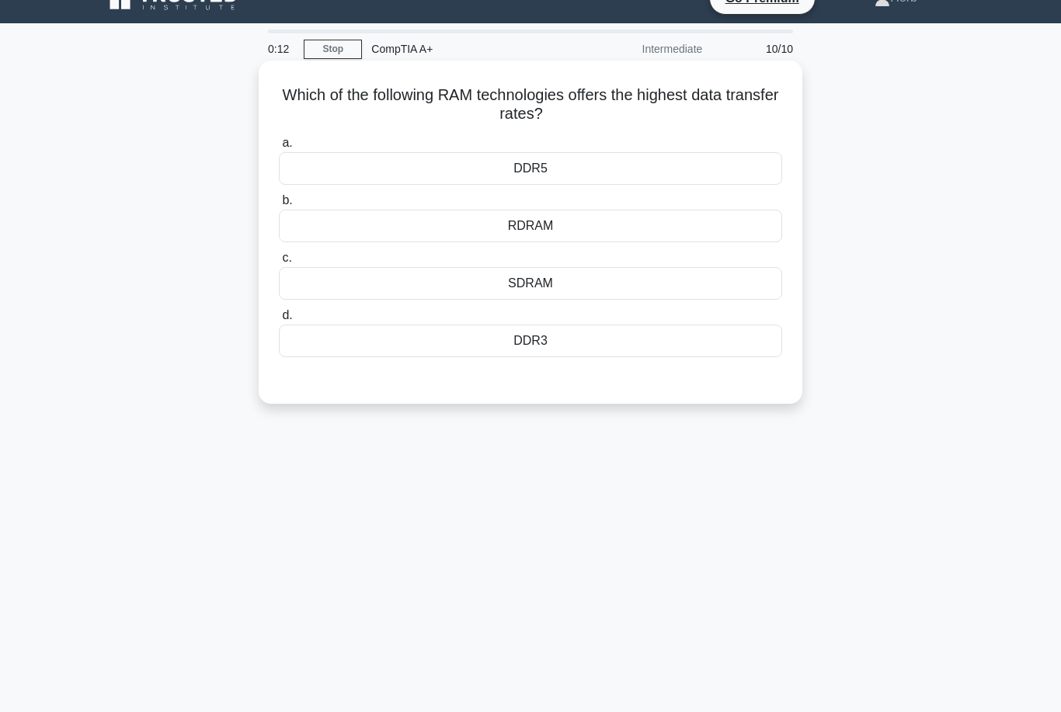
click at [362, 176] on div "DDR5" at bounding box center [530, 168] width 503 height 33
click at [279, 148] on input "a. DDR5" at bounding box center [279, 143] width 0 height 10
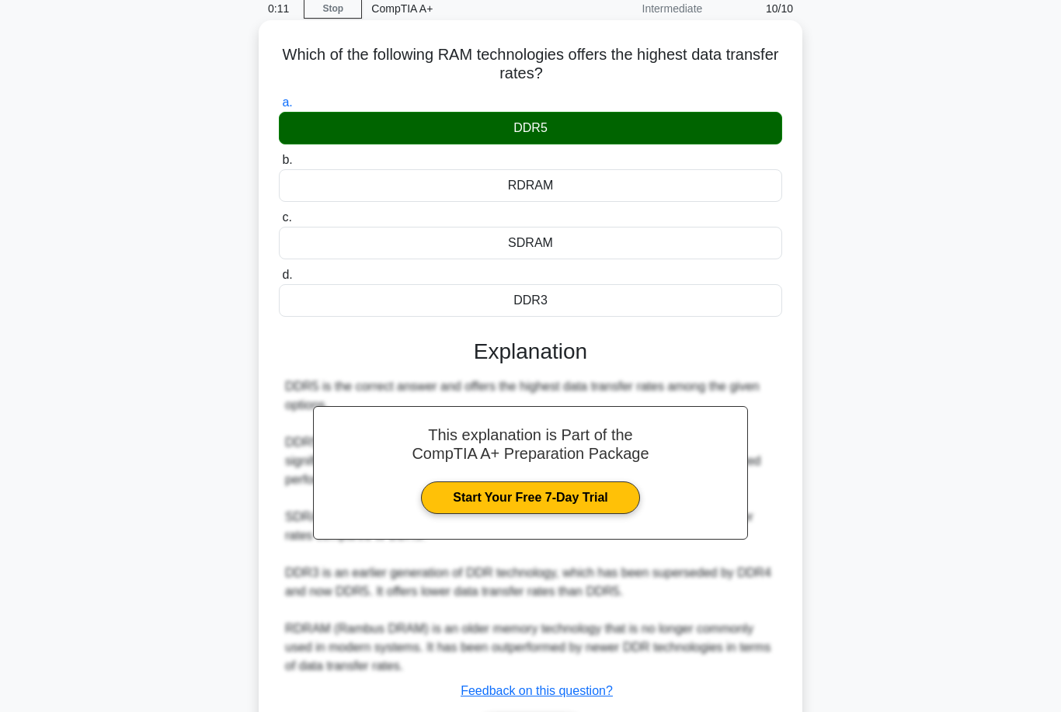
scroll to position [140, 0]
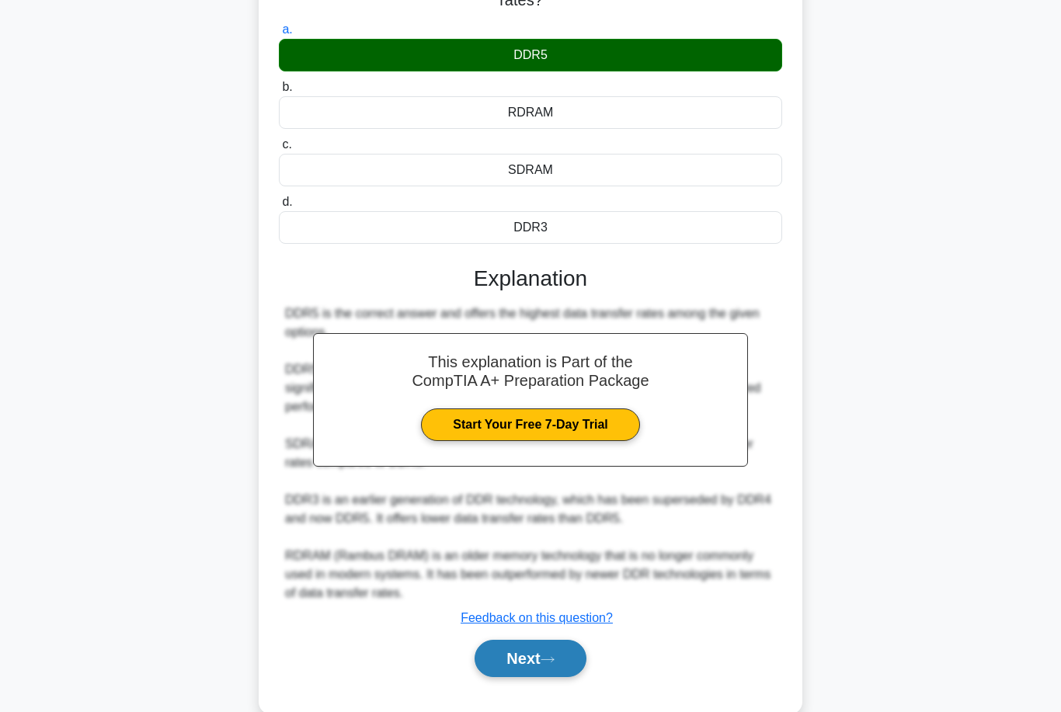
click at [520, 677] on button "Next" at bounding box center [529, 658] width 111 height 37
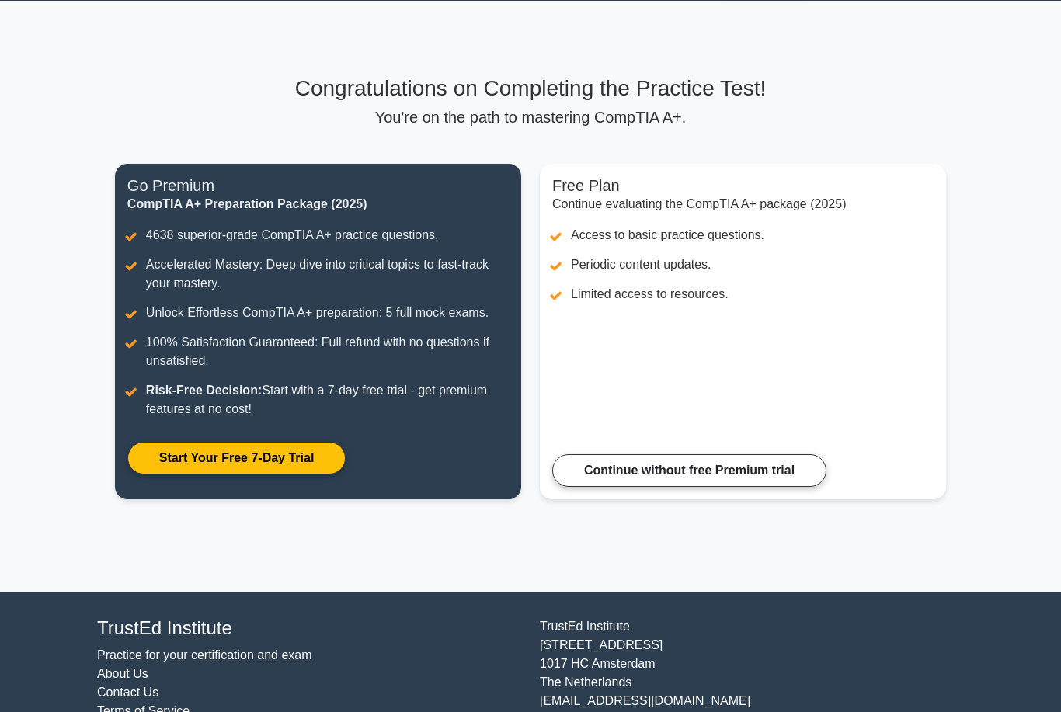
scroll to position [68, 0]
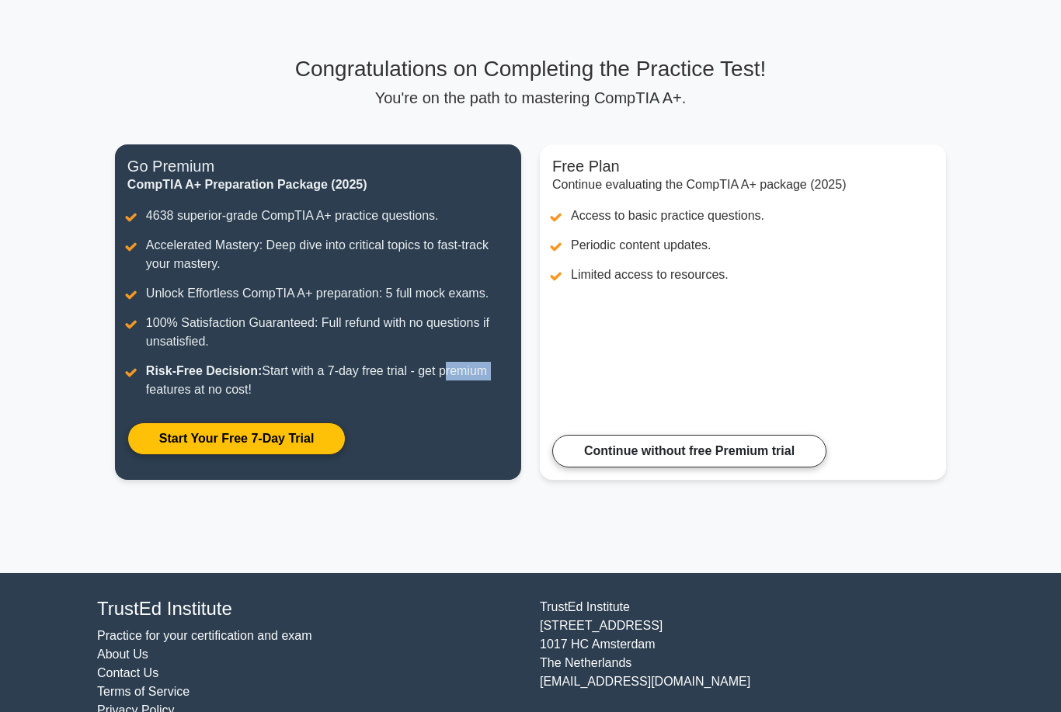
click at [85, 545] on main "Congratulations on Completing the Practice Test! You're on the path to masterin…" at bounding box center [530, 277] width 1061 height 592
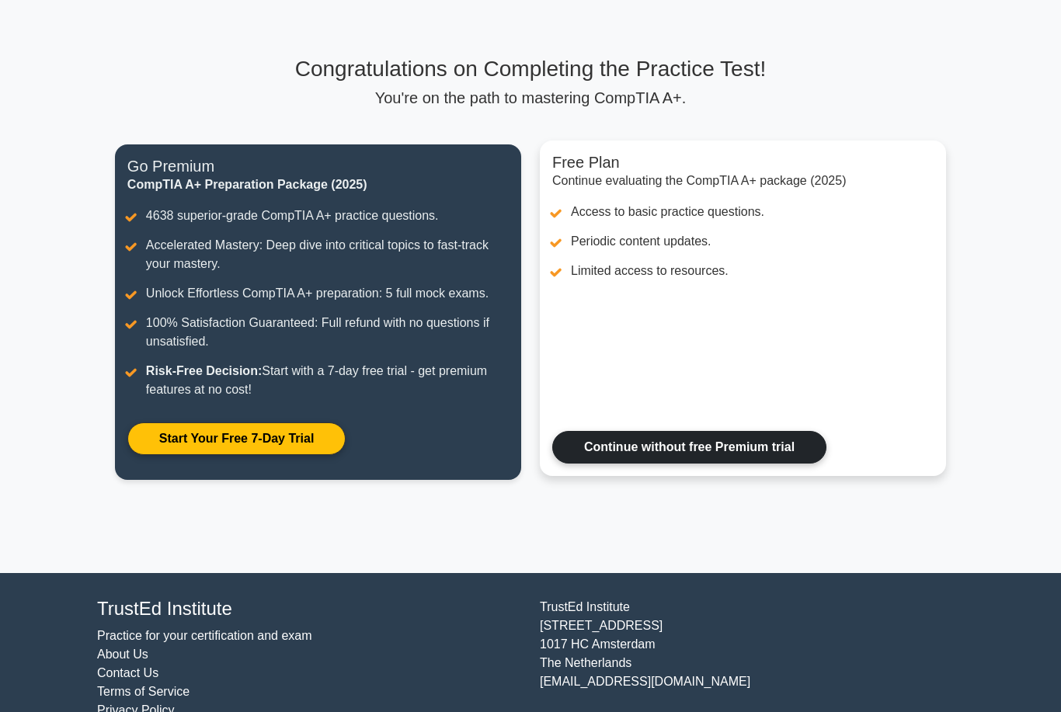
click at [627, 431] on link "Continue without free Premium trial" at bounding box center [689, 447] width 274 height 33
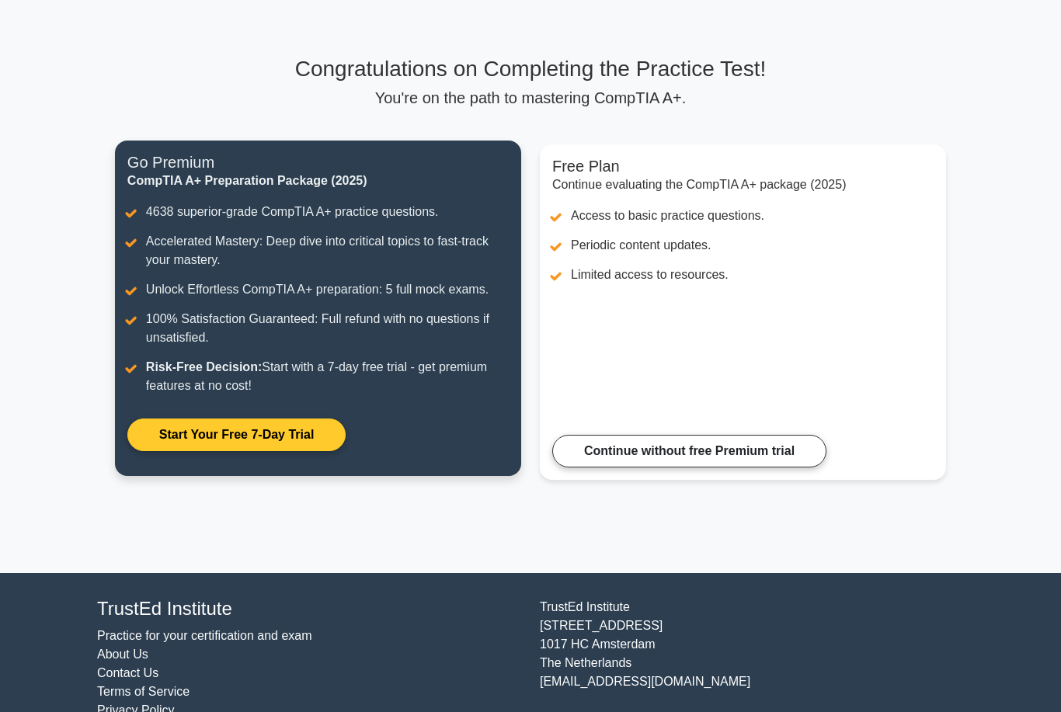
click at [315, 419] on link "Start Your Free 7-Day Trial" at bounding box center [236, 435] width 218 height 33
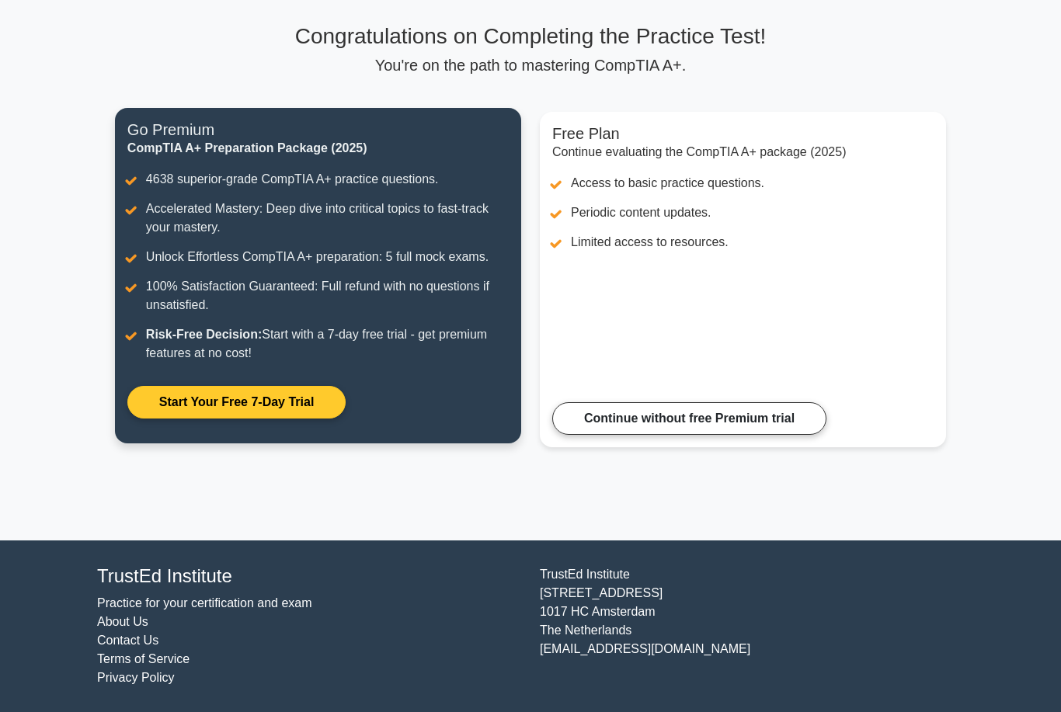
click at [205, 386] on link "Start Your Free 7-Day Trial" at bounding box center [236, 402] width 218 height 33
